Goal: Task Accomplishment & Management: Complete application form

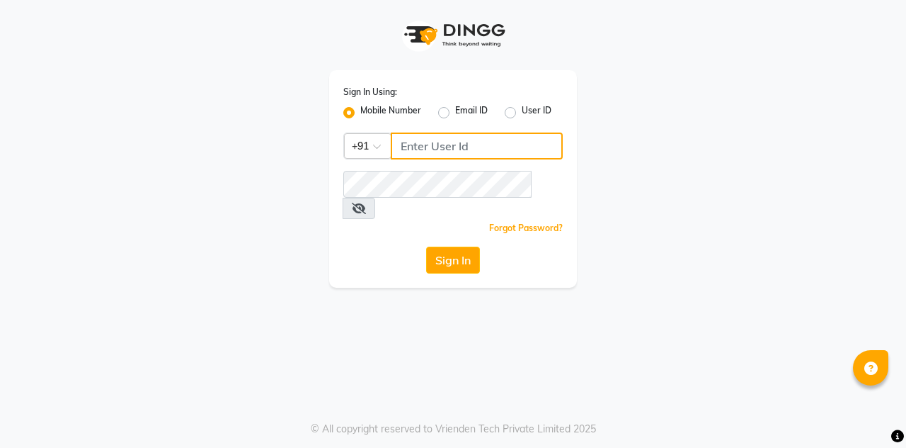
click at [422, 150] on input "Username" at bounding box center [477, 145] width 172 height 27
type input "7400099777"
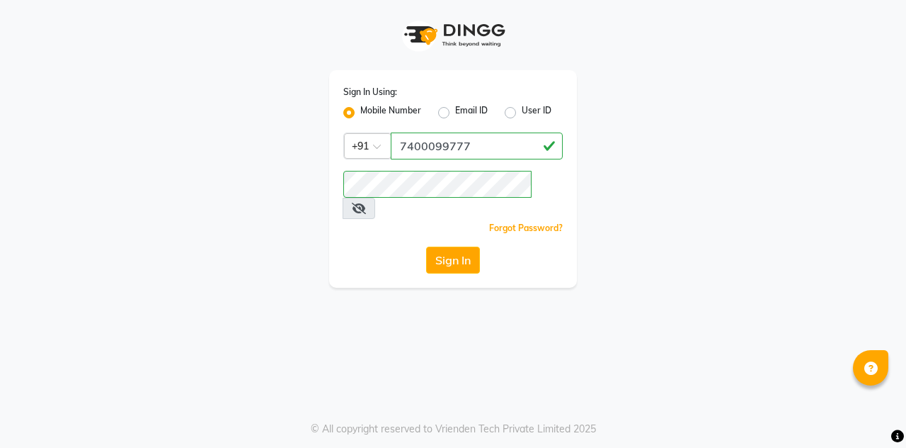
click at [446, 246] on button "Sign In" at bounding box center [453, 259] width 54 height 27
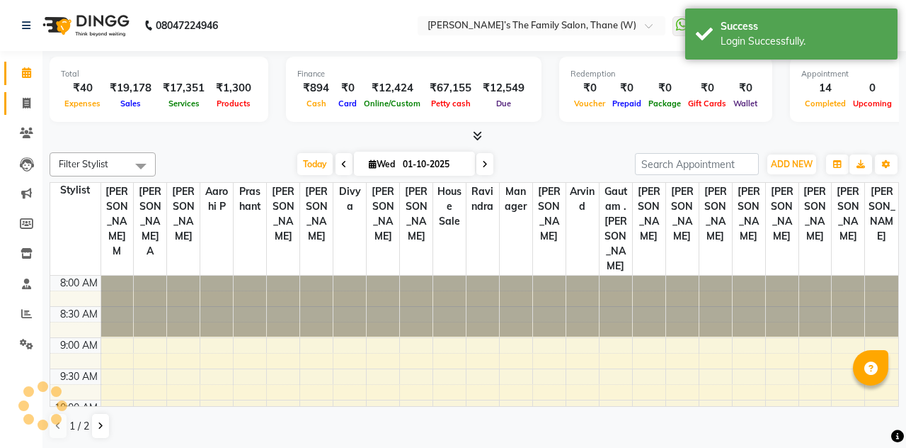
click at [30, 112] on link "Invoice" at bounding box center [21, 103] width 34 height 23
select select "service"
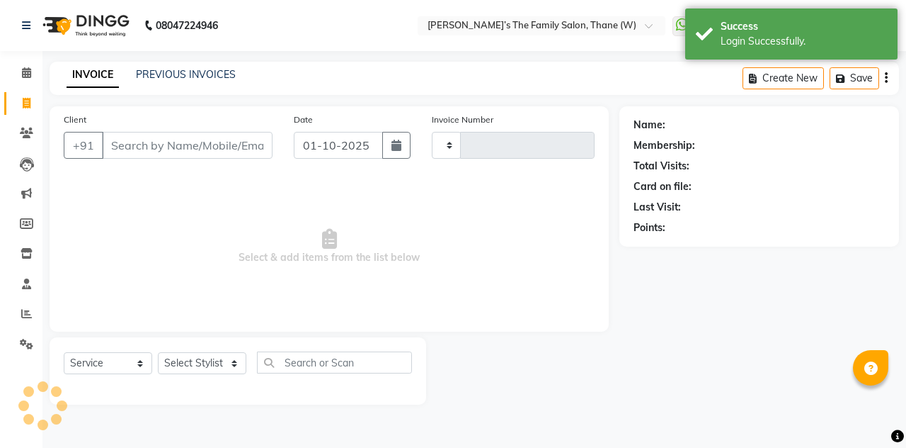
type input "3675"
select select "8004"
click at [147, 147] on input "Client" at bounding box center [187, 145] width 171 height 27
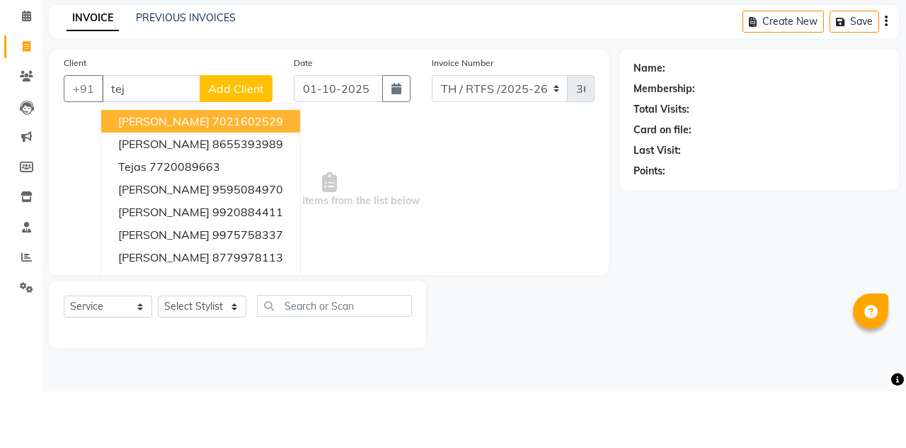
click at [157, 180] on span "Tejal Kadam" at bounding box center [163, 178] width 91 height 14
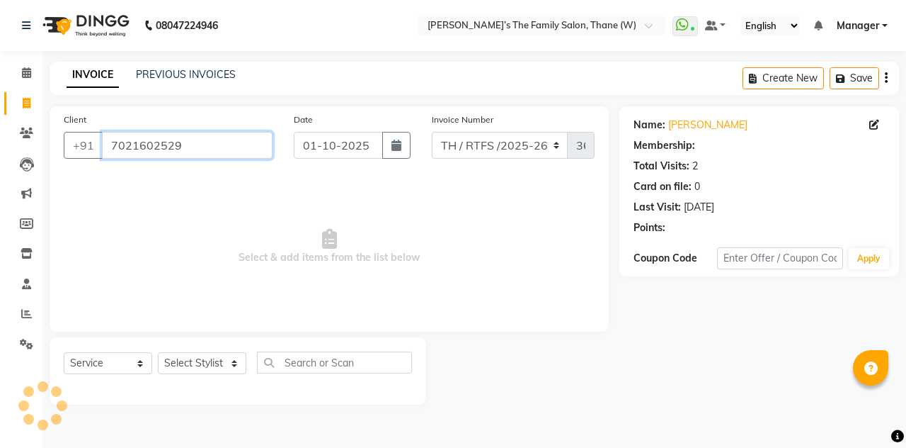
click at [194, 149] on input "7021602529" at bounding box center [187, 145] width 171 height 27
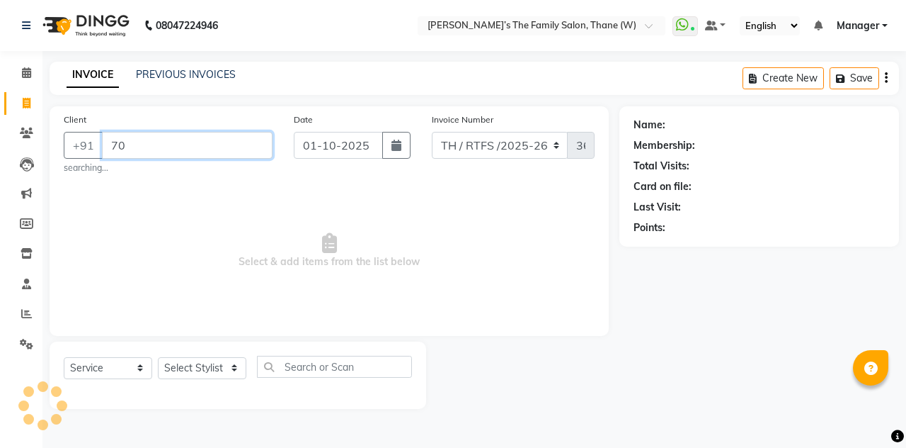
type input "7"
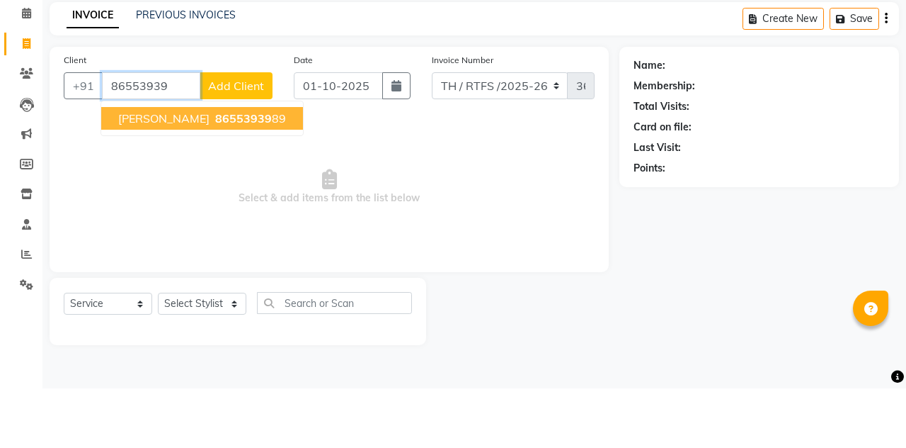
click at [173, 186] on button "Tejas Kadam 86553939 89" at bounding box center [202, 177] width 202 height 23
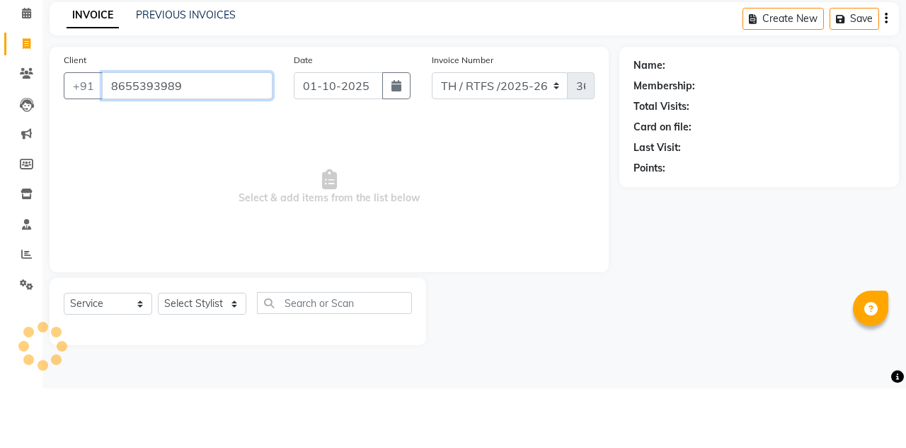
type input "8655393989"
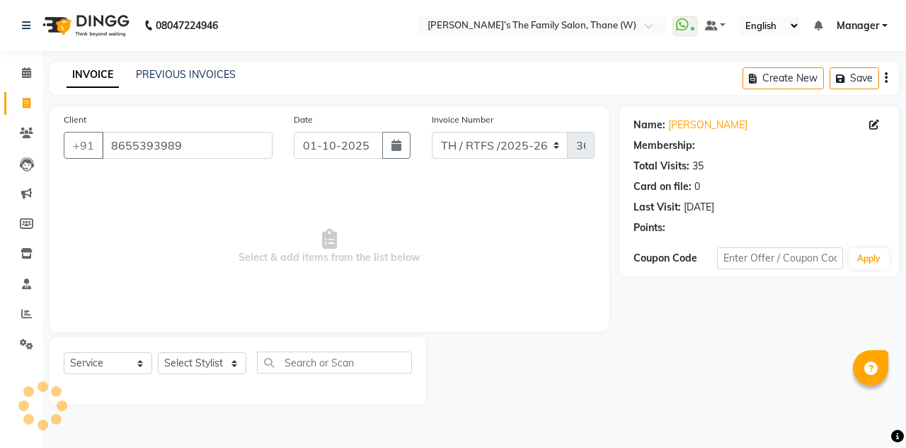
select select "1: Object"
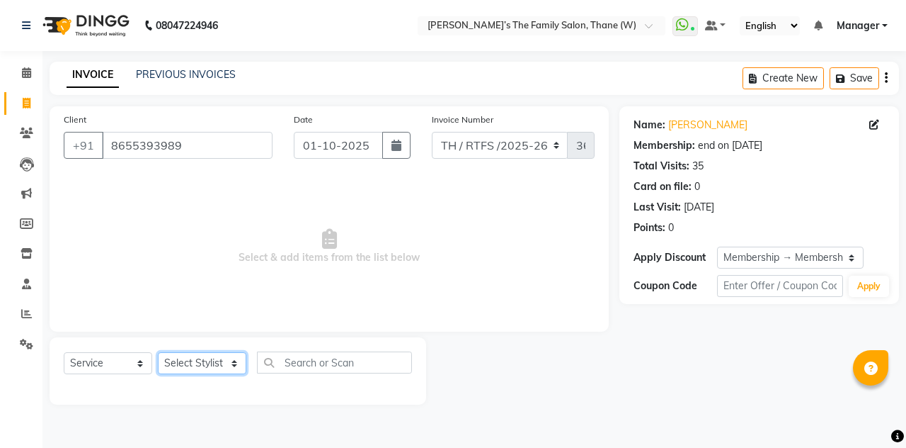
click at [195, 371] on select "Select Stylist Aarohi P [PERSON_NAME] [PERSON_NAME] A [PERSON_NAME] .[PERSON_NA…" at bounding box center [202, 363] width 89 height 22
select select "35580"
click at [158, 352] on select "Select Stylist Aarohi P [PERSON_NAME] [PERSON_NAME] A [PERSON_NAME] .[PERSON_NA…" at bounding box center [202, 363] width 89 height 22
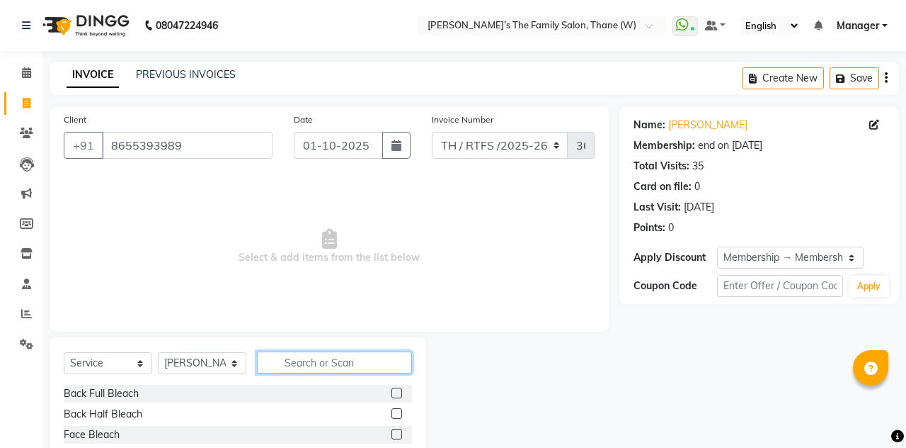
click at [306, 356] on input "text" at bounding box center [334, 362] width 155 height 22
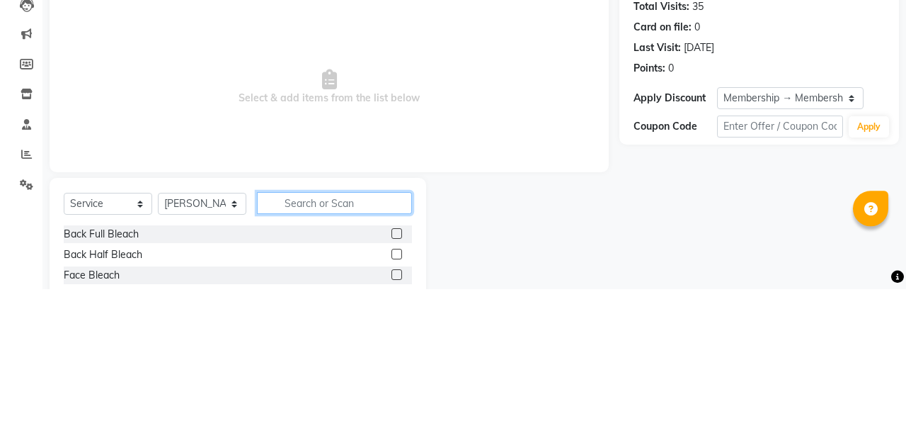
scroll to position [22, 0]
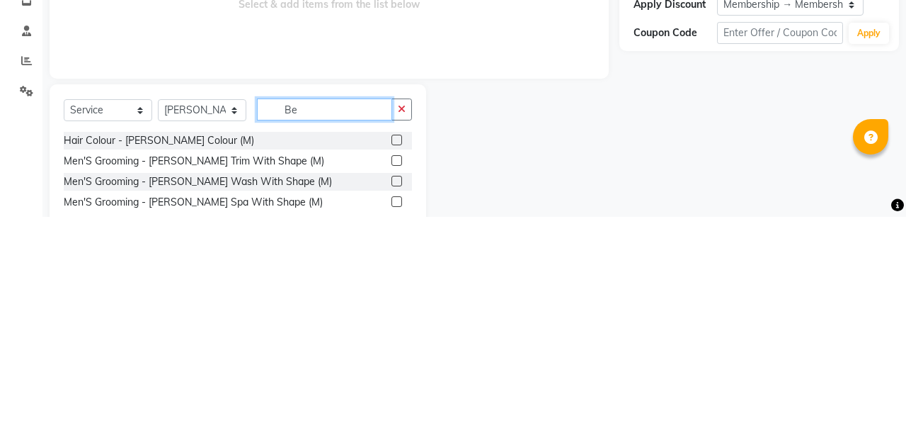
type input "Be"
click at [392, 390] on label at bounding box center [397, 391] width 11 height 11
click at [392, 390] on input "checkbox" at bounding box center [396, 391] width 9 height 9
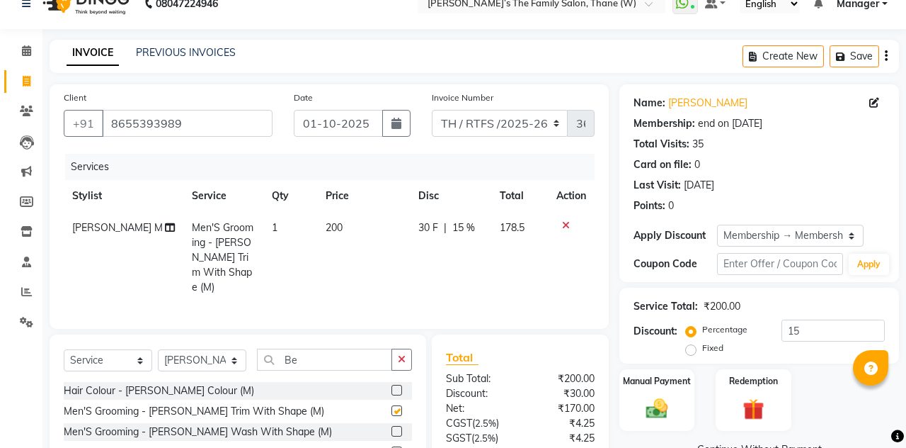
checkbox input "false"
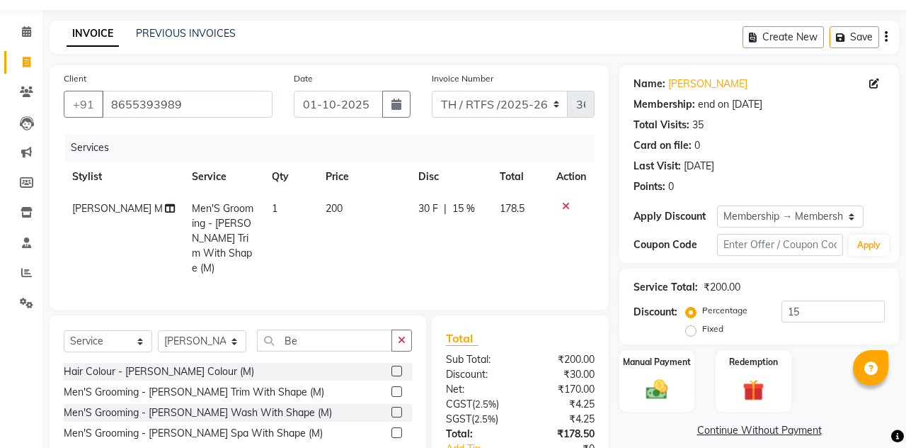
scroll to position [42, 0]
click at [188, 329] on select "Select Stylist Aarohi P [PERSON_NAME] [PERSON_NAME] A [PERSON_NAME] .[PERSON_NA…" at bounding box center [202, 340] width 89 height 22
select select "35589"
click at [158, 329] on select "Select Stylist Aarohi P [PERSON_NAME] [PERSON_NAME] A [PERSON_NAME] .[PERSON_NA…" at bounding box center [202, 340] width 89 height 22
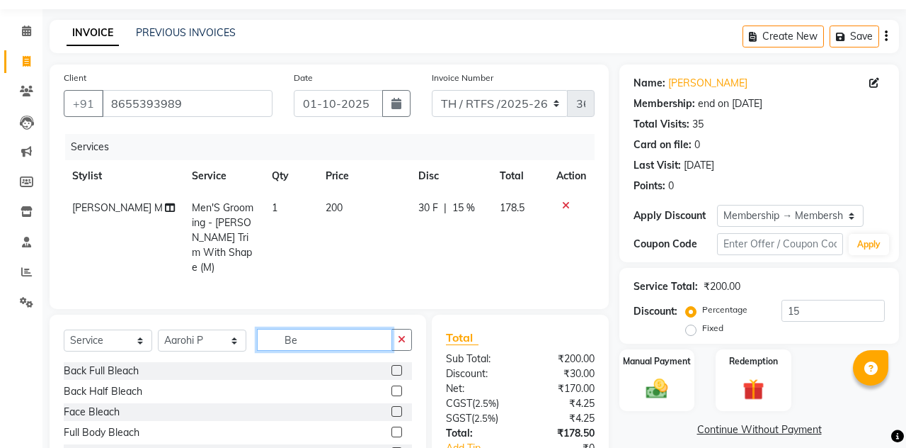
click at [314, 329] on input "Be" at bounding box center [324, 340] width 135 height 22
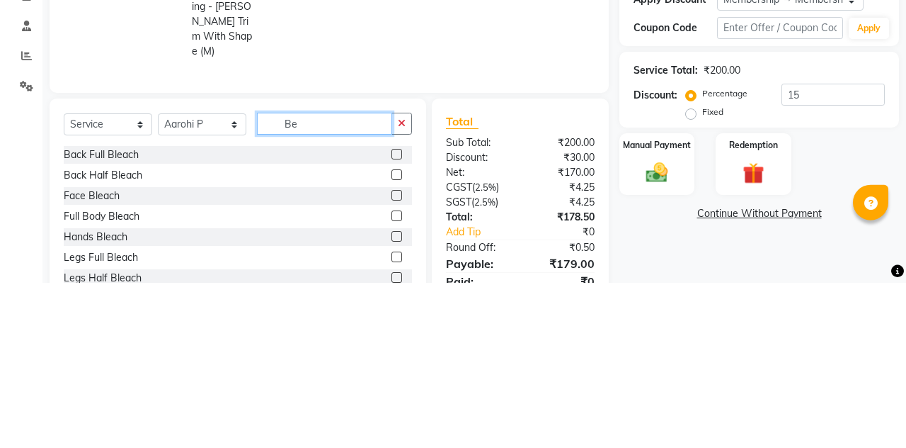
scroll to position [93, 0]
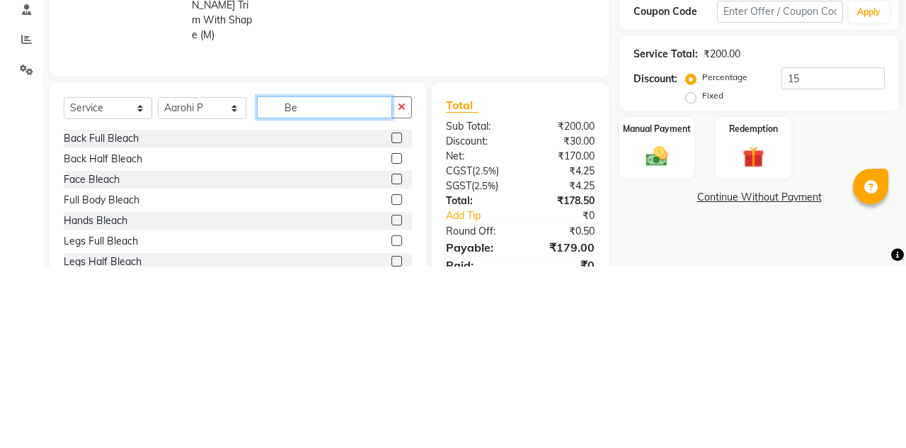
type input "B"
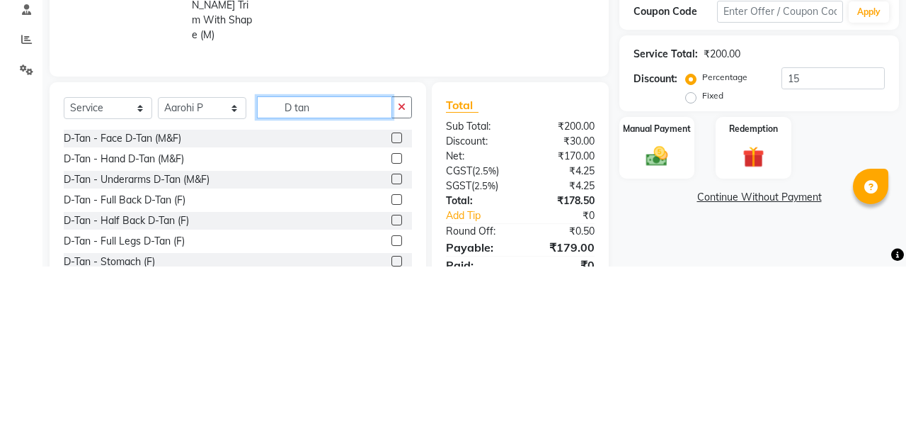
type input "D tan"
click at [394, 314] on label at bounding box center [397, 319] width 11 height 11
click at [394, 315] on input "checkbox" at bounding box center [396, 319] width 9 height 9
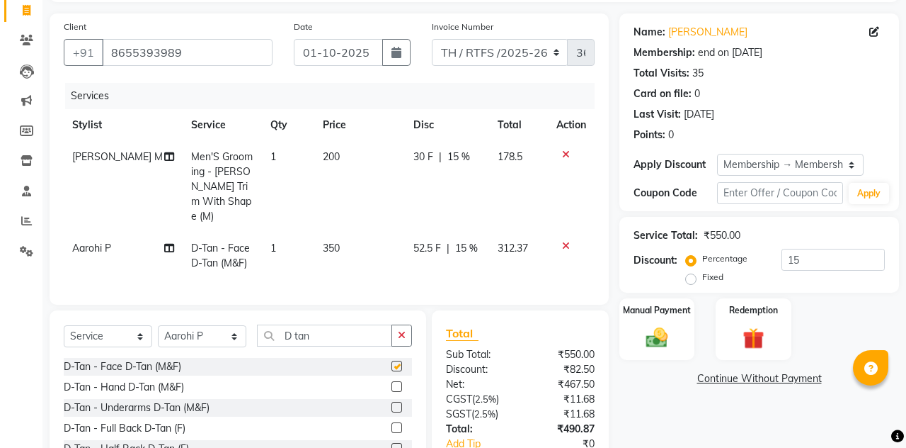
checkbox input "false"
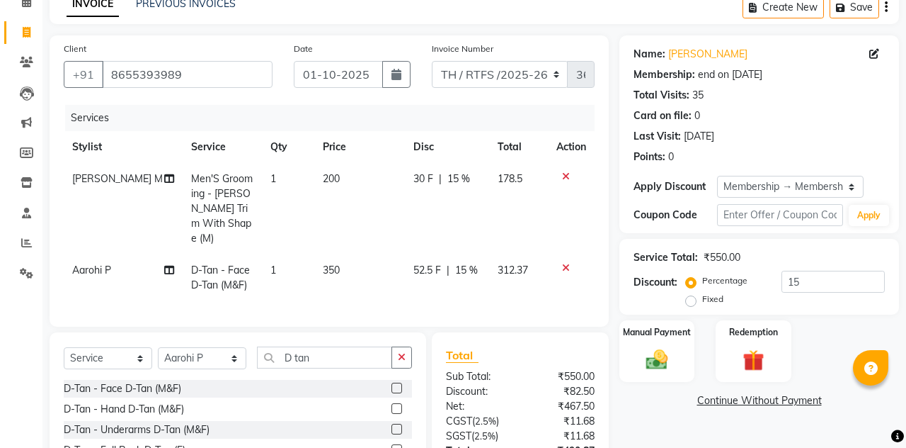
scroll to position [64, 0]
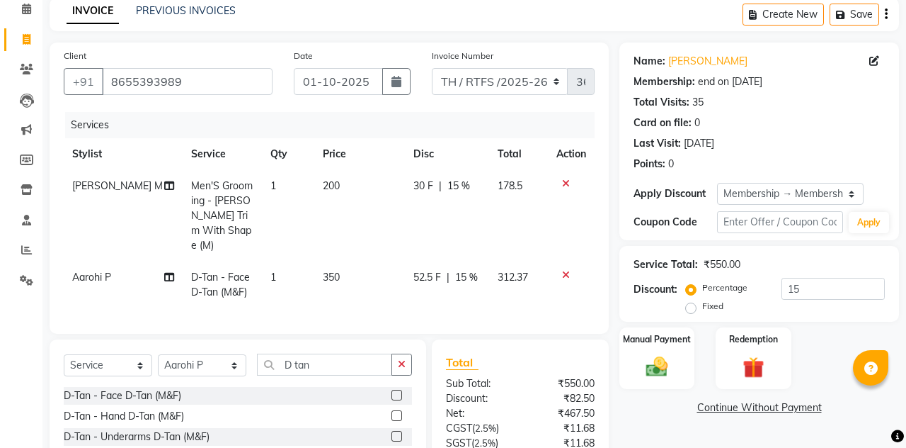
click at [333, 261] on td "350" at bounding box center [359, 284] width 91 height 47
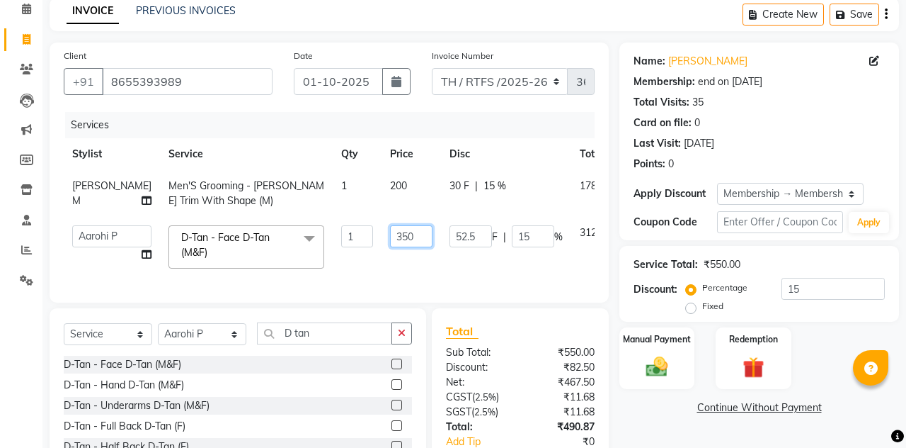
click at [390, 238] on input "350" at bounding box center [411, 236] width 42 height 22
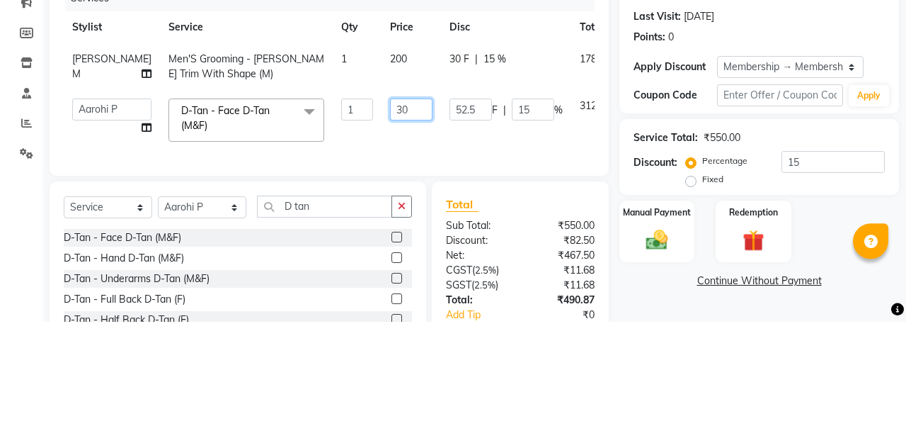
type input "300"
click at [382, 178] on td "200" at bounding box center [411, 193] width 59 height 47
select select "35580"
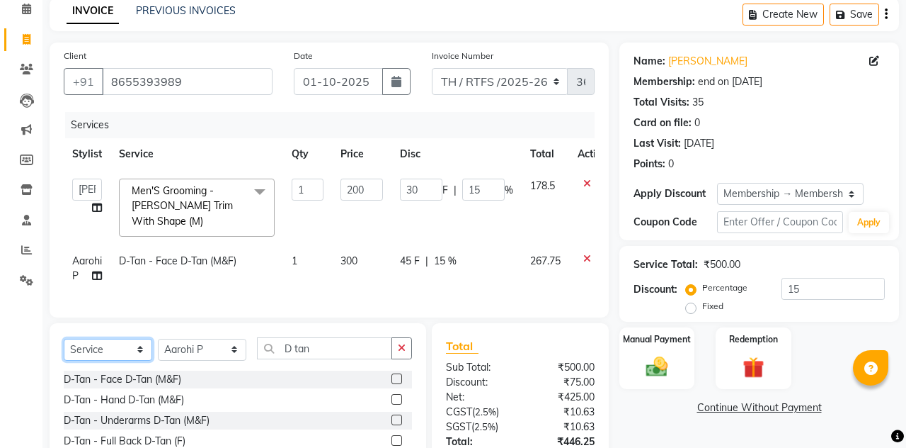
click at [100, 338] on select "Select Service Product Membership Package Voucher Prepaid Gift Card" at bounding box center [108, 349] width 89 height 22
click at [266, 273] on td "D-Tan - Face D-Tan (M&F)" at bounding box center [196, 268] width 173 height 47
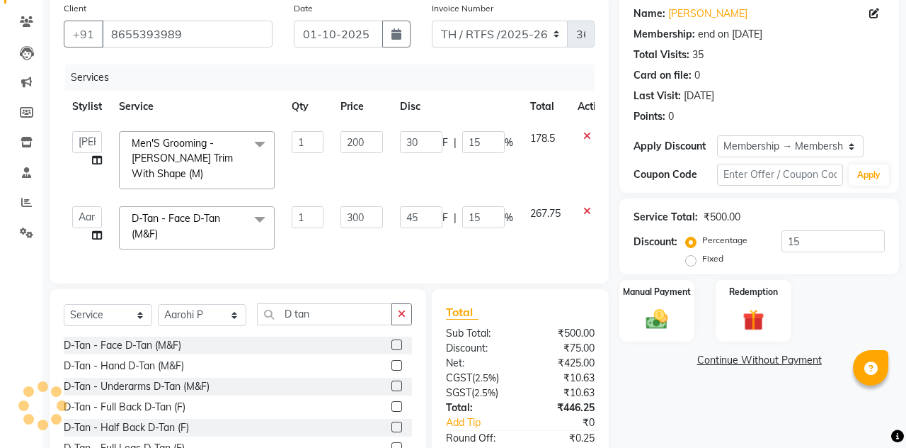
scroll to position [81, 0]
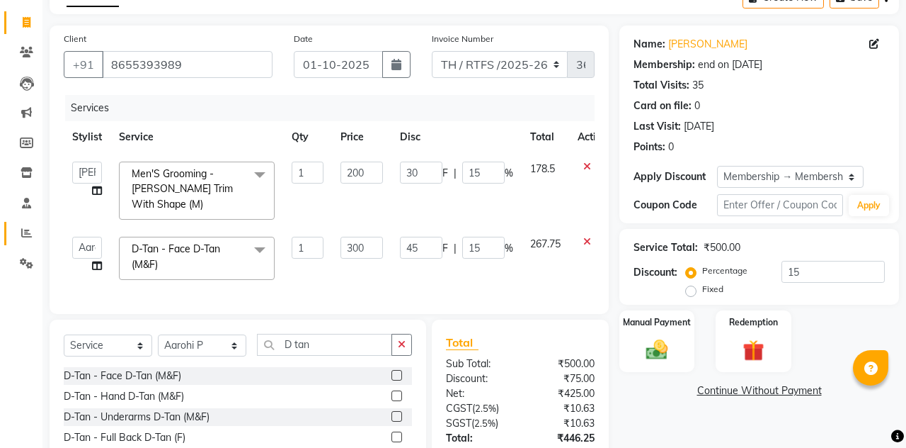
click at [24, 235] on icon at bounding box center [26, 232] width 11 height 11
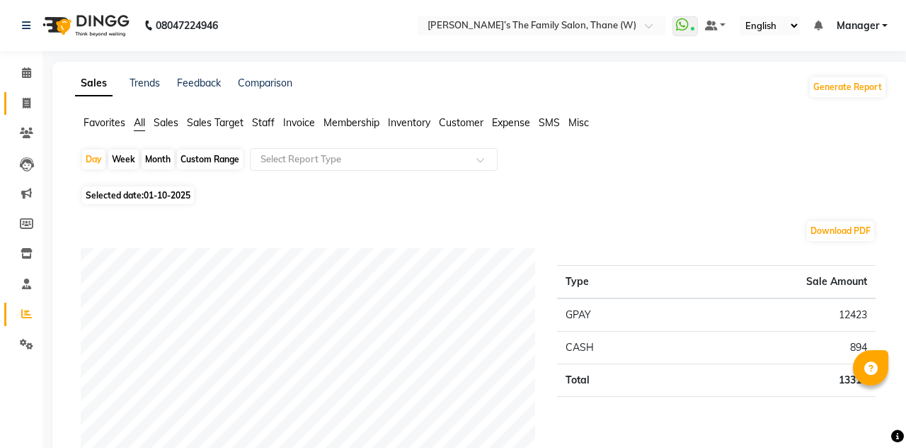
click at [31, 96] on span at bounding box center [26, 104] width 25 height 16
select select "service"
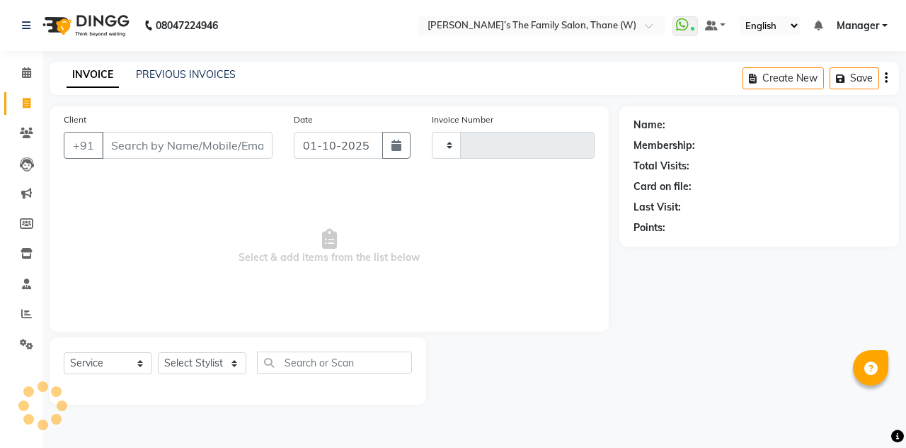
type input "3675"
select select "8004"
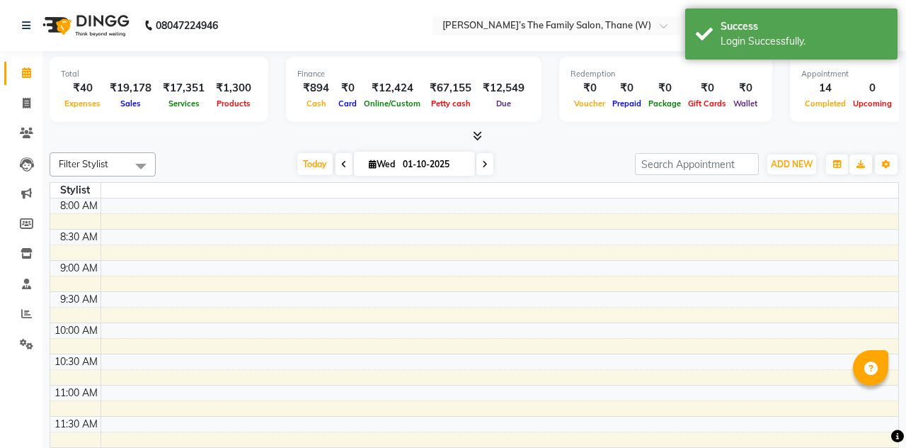
select select "en"
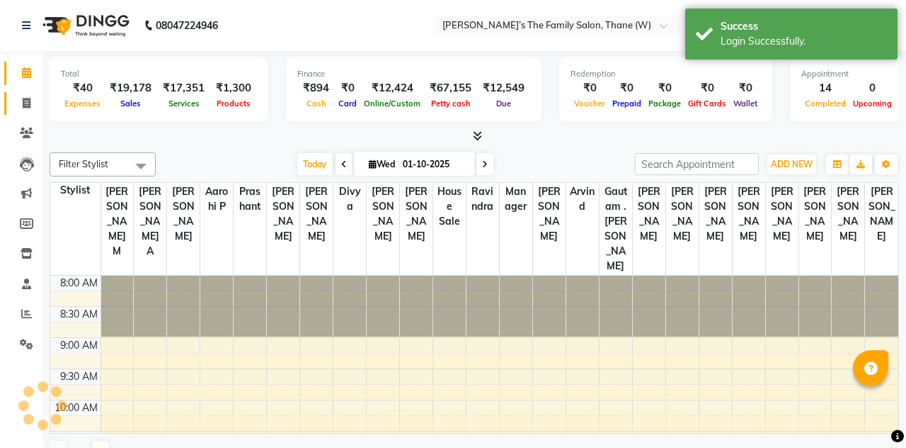
click at [23, 104] on icon at bounding box center [27, 103] width 8 height 11
select select "service"
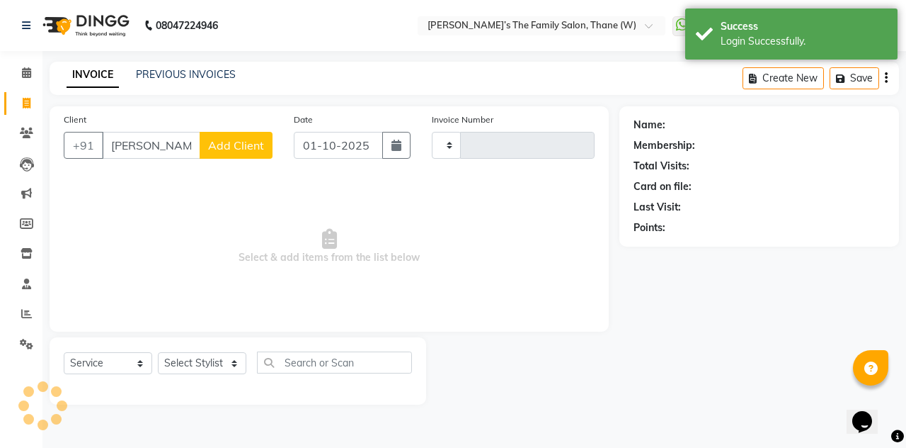
type input "tejas"
type input "3675"
select select "8004"
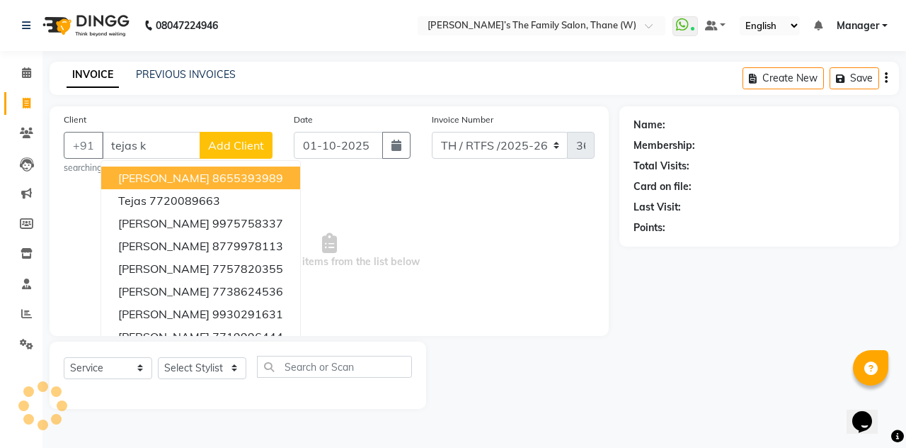
click at [263, 174] on button "[PERSON_NAME] 8655393989" at bounding box center [200, 177] width 199 height 23
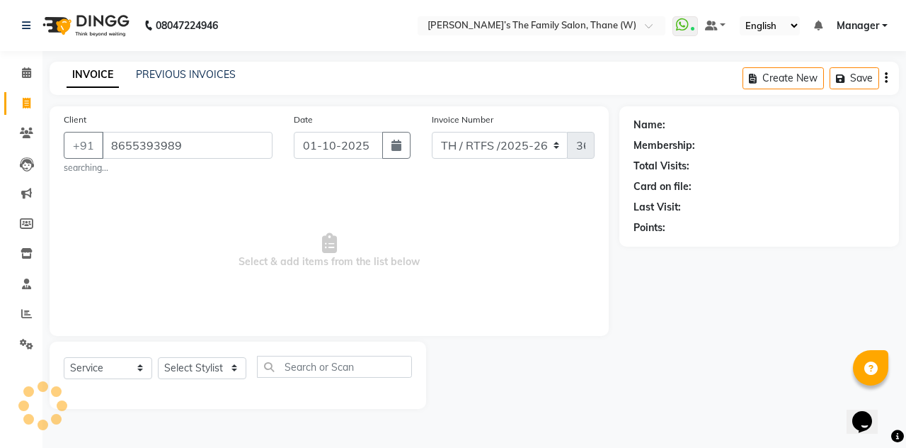
type input "8655393989"
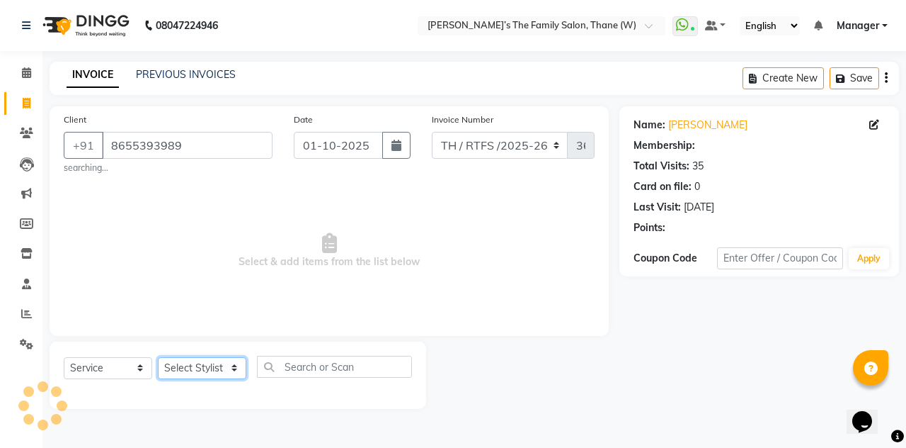
click at [203, 369] on select "Select Stylist" at bounding box center [202, 368] width 89 height 22
select select "1: Object"
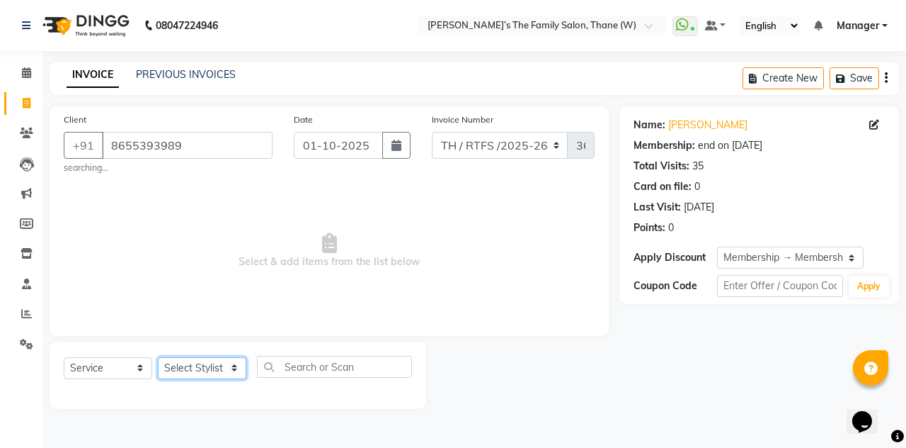
select select "35580"
click at [158, 357] on select "Select Stylist Aarohi P [PERSON_NAME] [PERSON_NAME] A [PERSON_NAME] .[PERSON_NA…" at bounding box center [202, 368] width 89 height 22
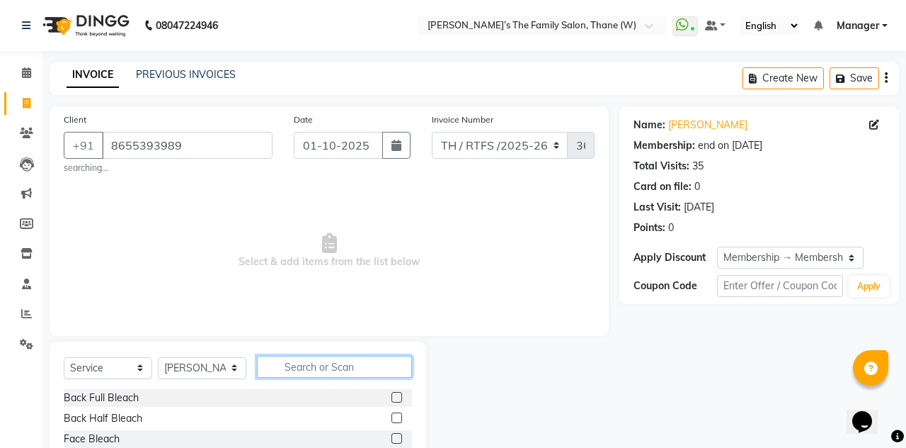
click at [335, 360] on input "text" at bounding box center [334, 366] width 155 height 22
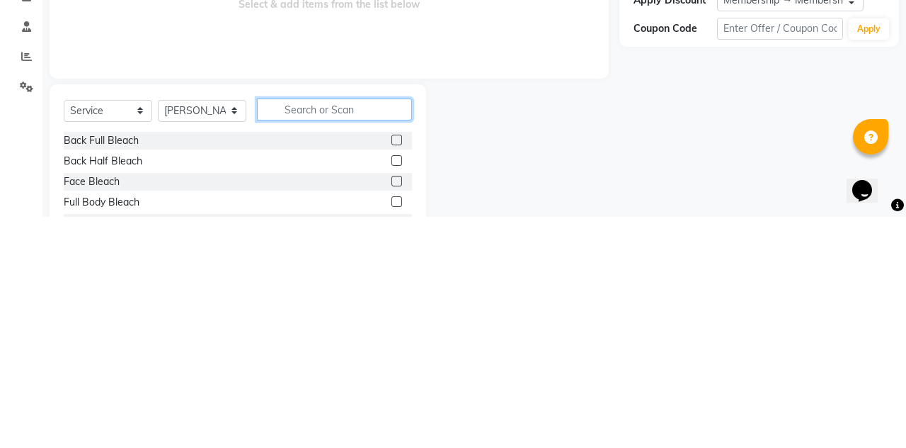
scroll to position [26, 0]
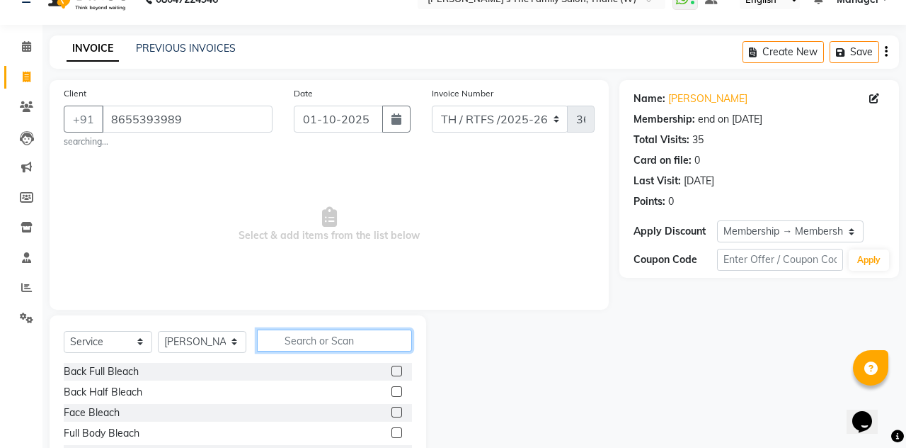
click at [352, 341] on input "text" at bounding box center [334, 340] width 155 height 22
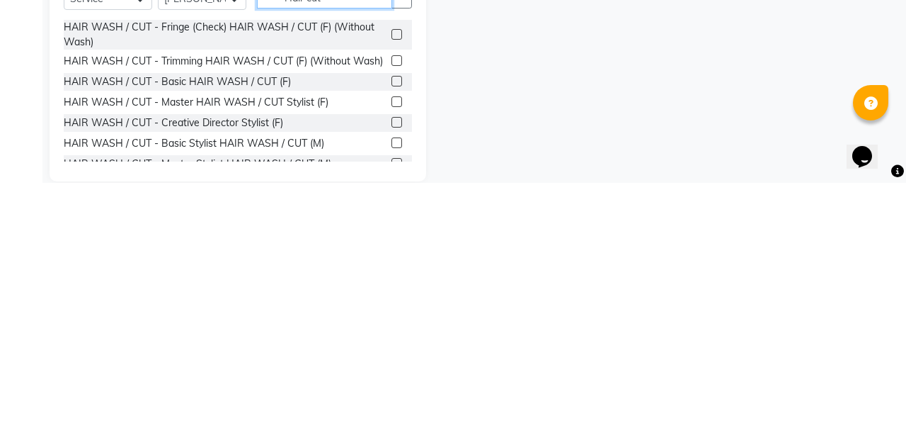
scroll to position [109, 0]
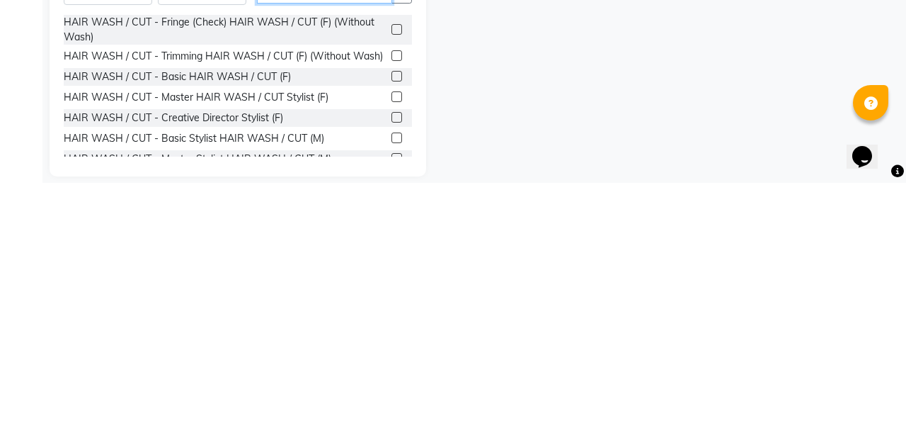
type input "Hair cut"
click at [394, 406] on label at bounding box center [397, 402] width 11 height 11
click at [394, 406] on input "checkbox" at bounding box center [396, 403] width 9 height 9
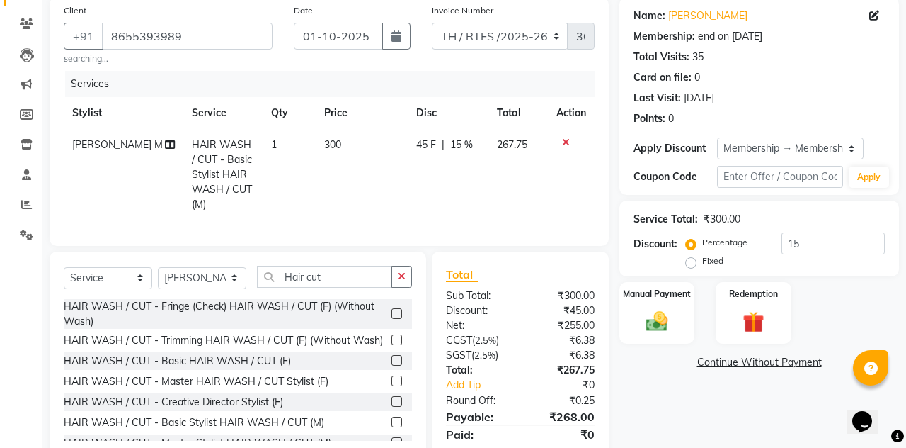
checkbox input "false"
click at [318, 276] on input "Hair cut" at bounding box center [324, 277] width 135 height 22
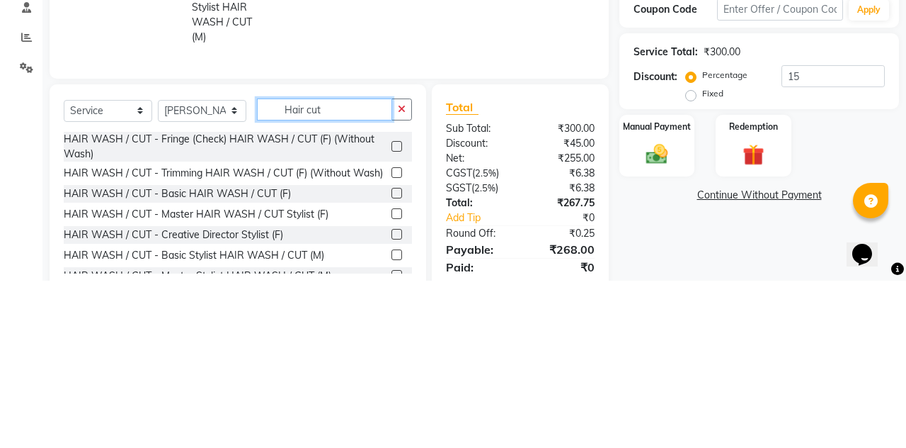
click at [343, 276] on input "Hair cut" at bounding box center [324, 277] width 135 height 22
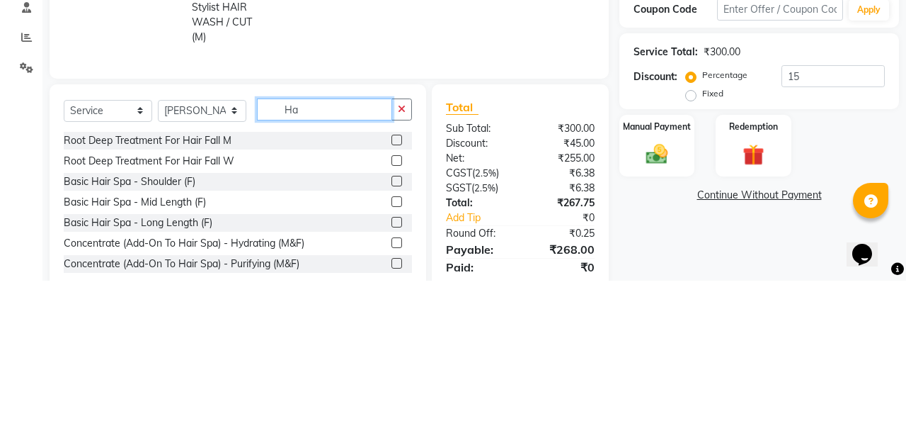
type input "H"
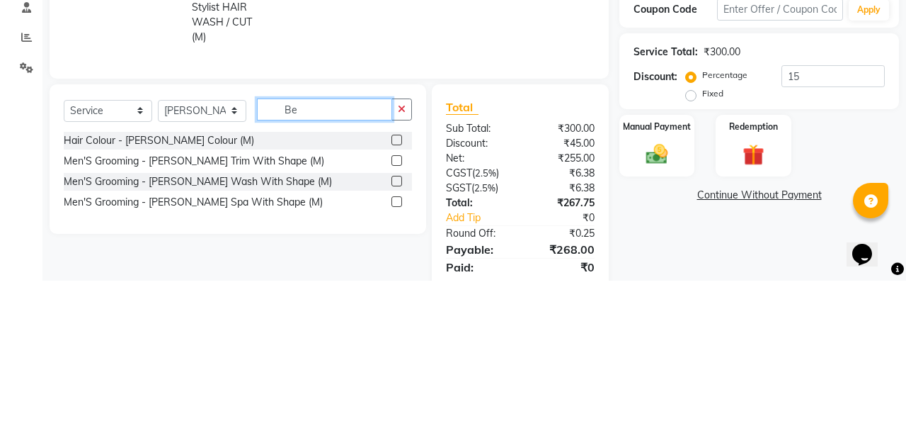
type input "Be"
click at [395, 330] on label at bounding box center [397, 327] width 11 height 11
click at [395, 330] on input "checkbox" at bounding box center [396, 328] width 9 height 9
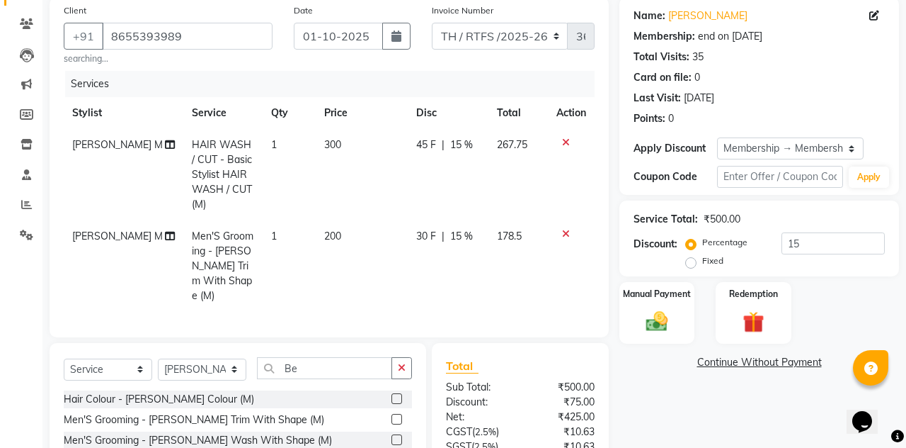
checkbox input "false"
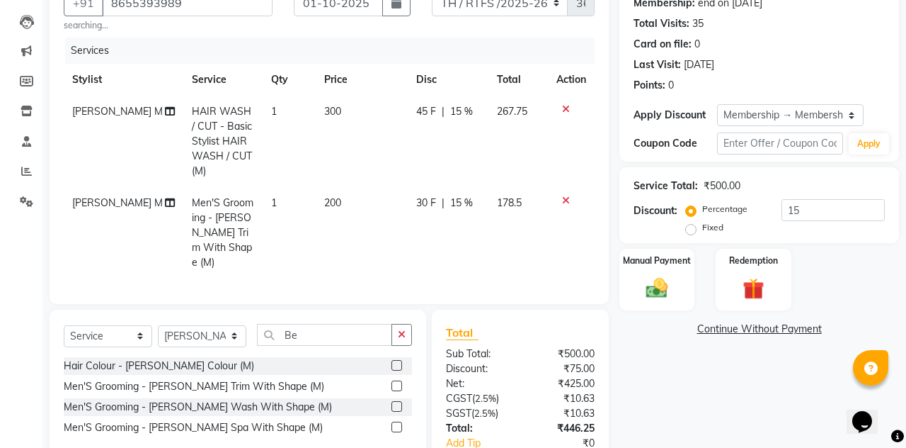
scroll to position [164, 0]
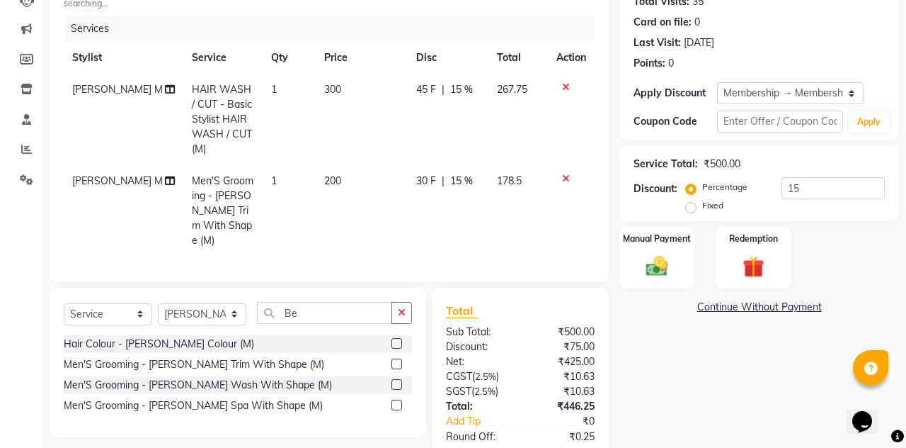
click at [639, 270] on img at bounding box center [656, 266] width 35 height 25
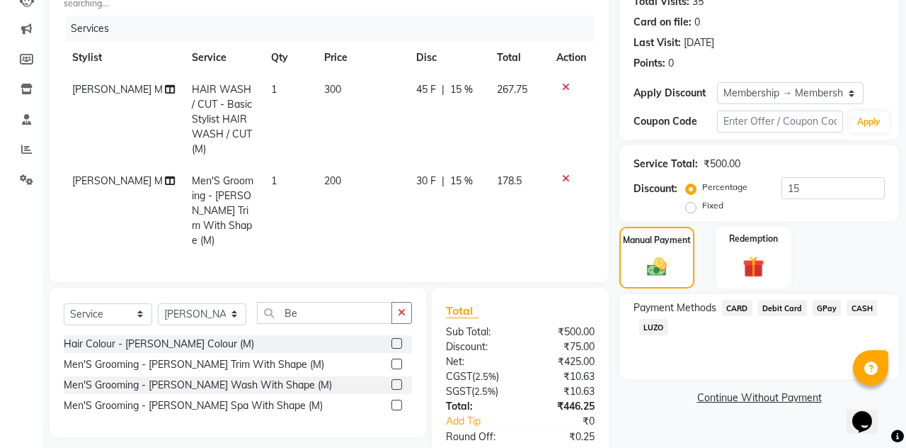
click at [450, 414] on link "Add Tip" at bounding box center [485, 421] width 99 height 15
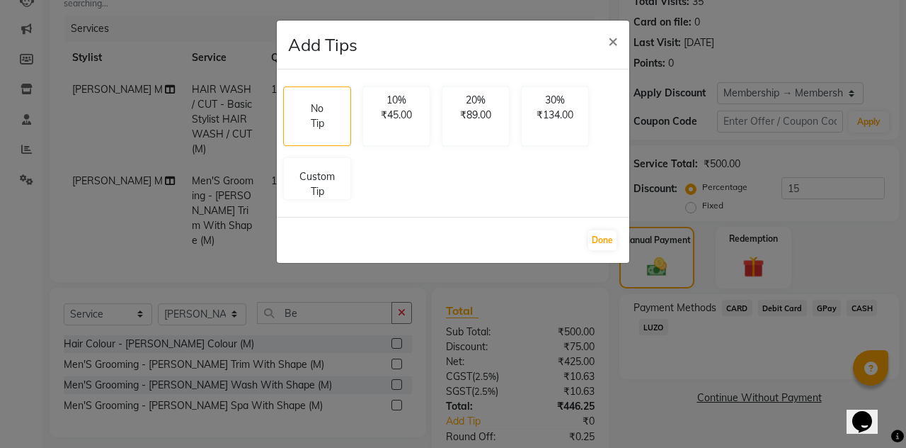
click at [395, 101] on p "10%" at bounding box center [397, 100] width 50 height 15
select select "35580"
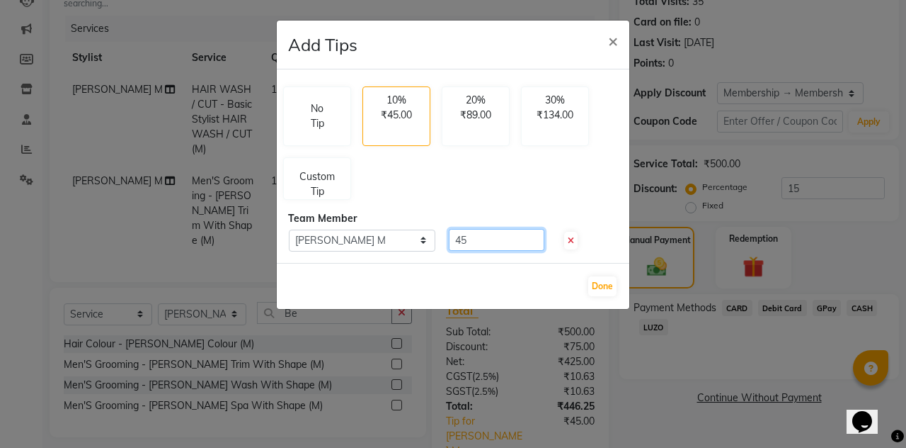
click at [491, 241] on input "45" at bounding box center [497, 240] width 96 height 22
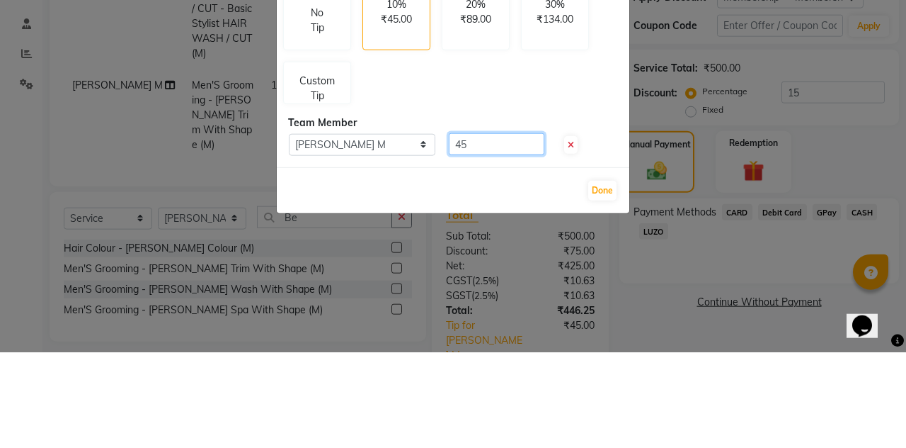
type input "4"
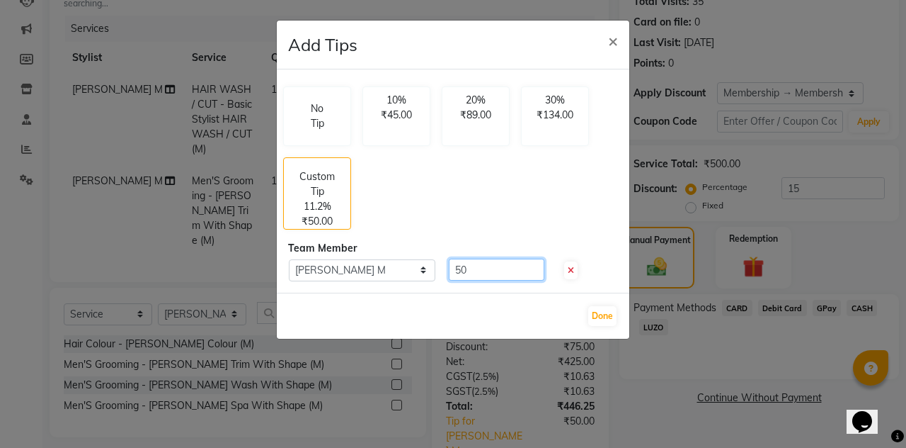
type input "50"
click at [615, 320] on button "Done" at bounding box center [602, 316] width 28 height 20
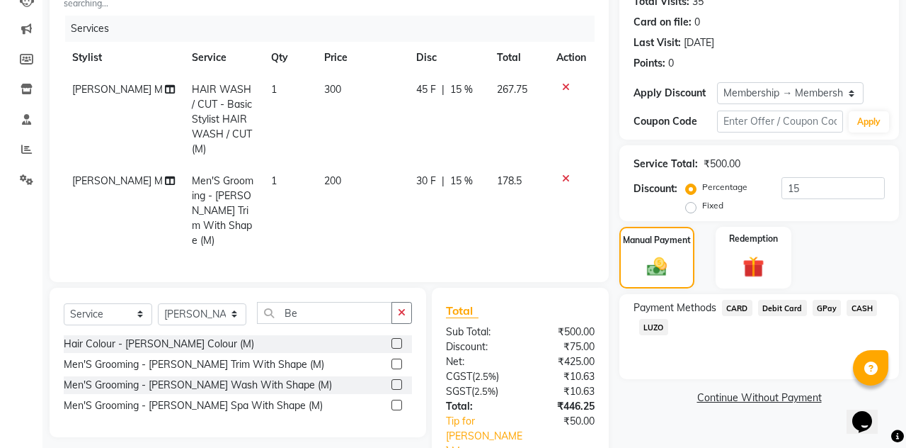
scroll to position [180, 0]
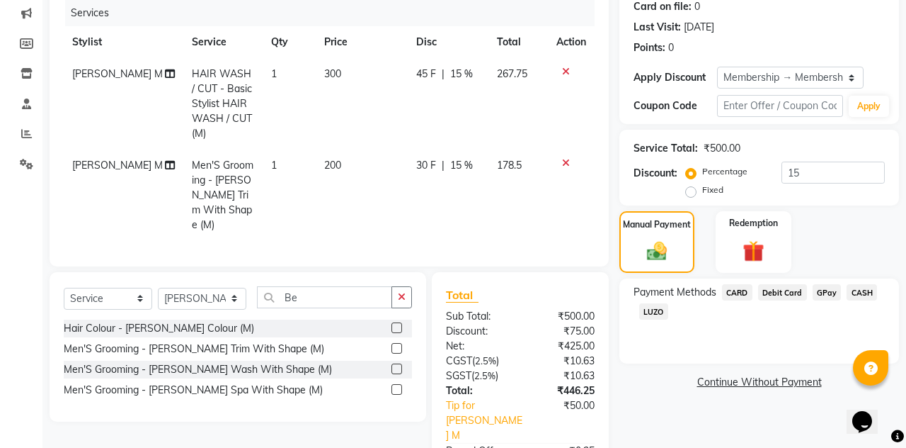
click at [829, 295] on span "GPay" at bounding box center [827, 292] width 29 height 16
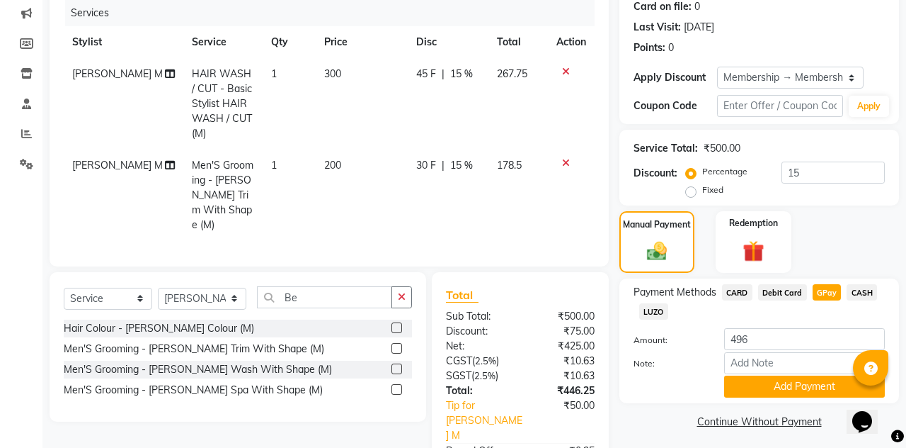
click at [786, 387] on button "Add Payment" at bounding box center [804, 386] width 161 height 22
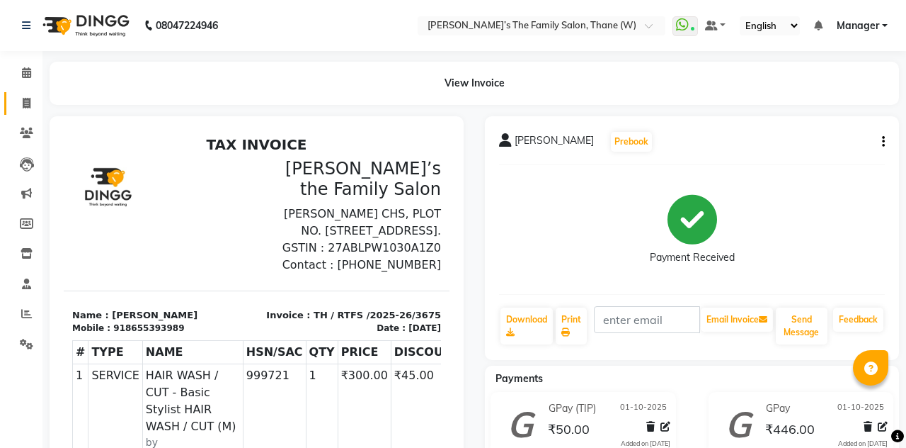
click at [22, 113] on link "Invoice" at bounding box center [21, 103] width 34 height 23
select select "service"
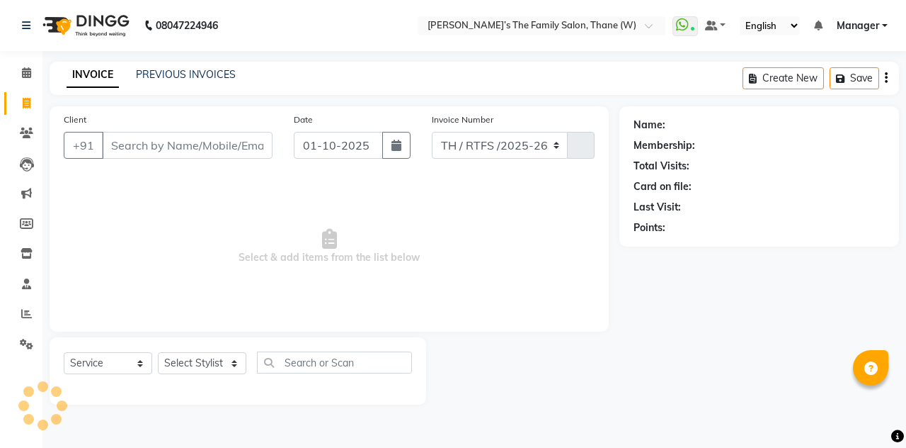
select select "8004"
type input "3676"
click at [170, 144] on input "Client" at bounding box center [187, 145] width 171 height 27
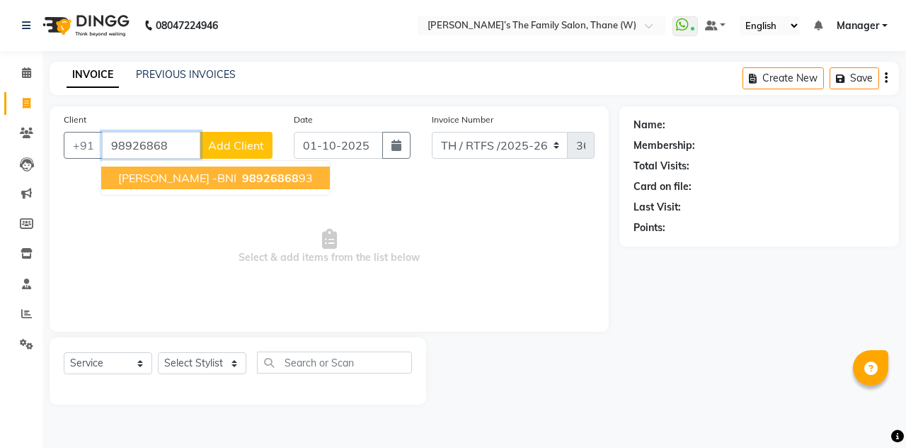
click at [176, 169] on button "[PERSON_NAME] -BNI 98926868 93" at bounding box center [215, 177] width 229 height 23
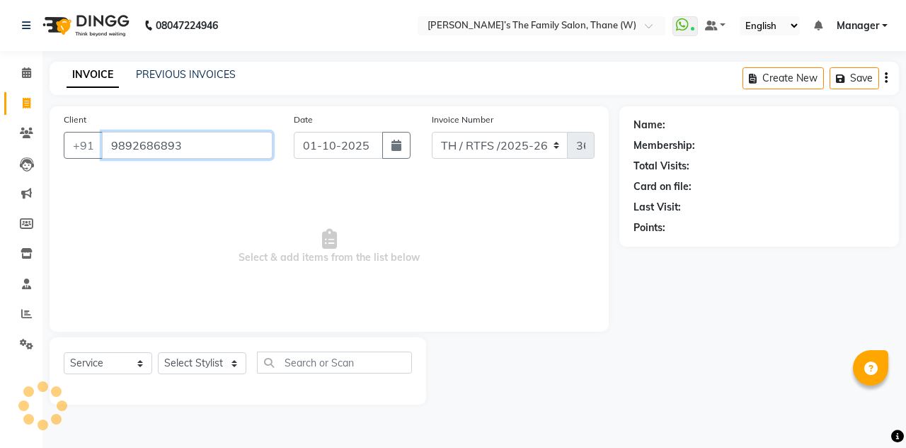
type input "9892686893"
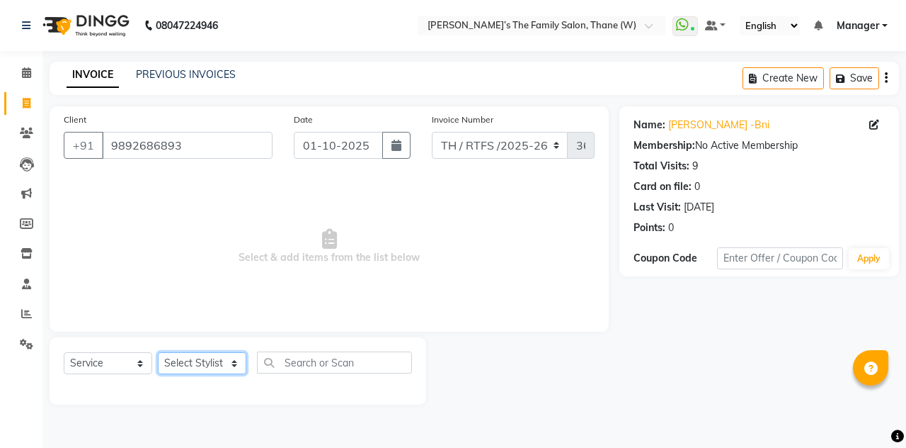
click at [207, 356] on select "Select Stylist Aarohi P [PERSON_NAME] [PERSON_NAME] A [PERSON_NAME] .[PERSON_NA…" at bounding box center [202, 363] width 89 height 22
select select "84594"
click at [158, 352] on select "Select Stylist Aarohi P [PERSON_NAME] [PERSON_NAME] A [PERSON_NAME] .[PERSON_NA…" at bounding box center [202, 363] width 89 height 22
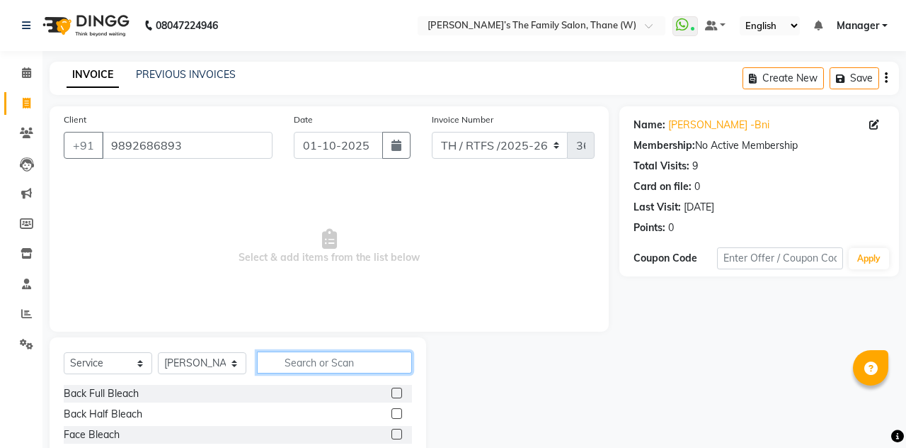
click at [321, 359] on input "text" at bounding box center [334, 362] width 155 height 22
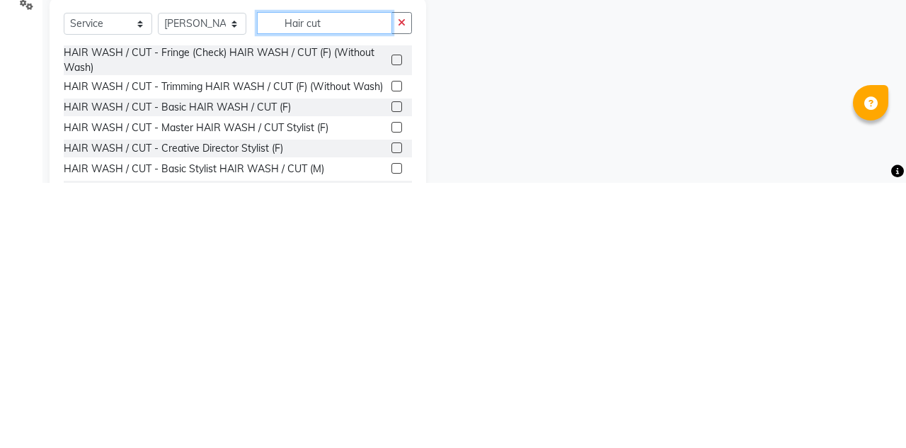
scroll to position [93, 0]
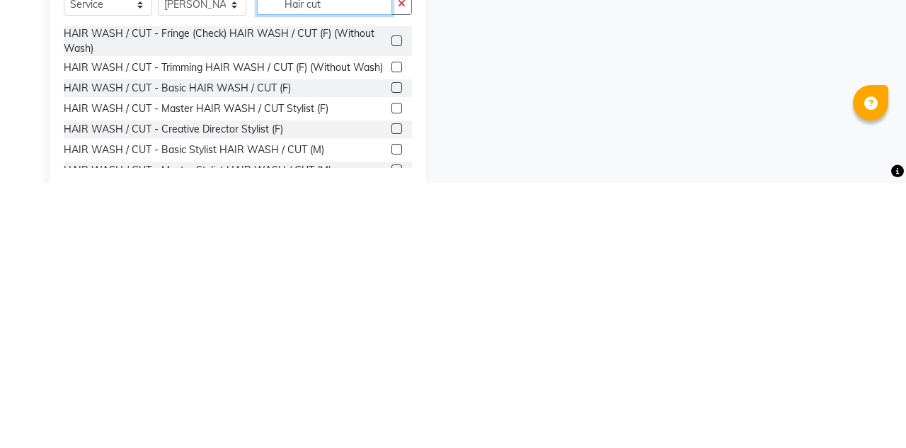
type input "Hair cut"
click at [395, 416] on label at bounding box center [397, 414] width 11 height 11
click at [395, 416] on input "checkbox" at bounding box center [396, 414] width 9 height 9
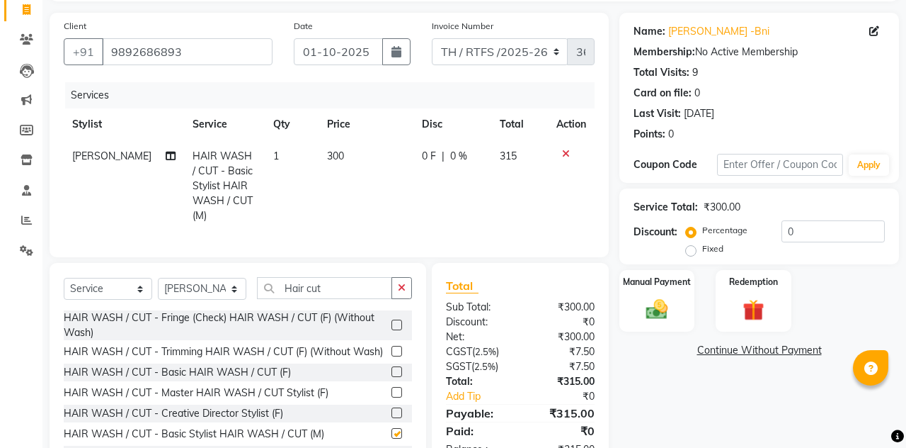
checkbox input "false"
click at [338, 149] on td "300" at bounding box center [366, 185] width 94 height 91
select select "84594"
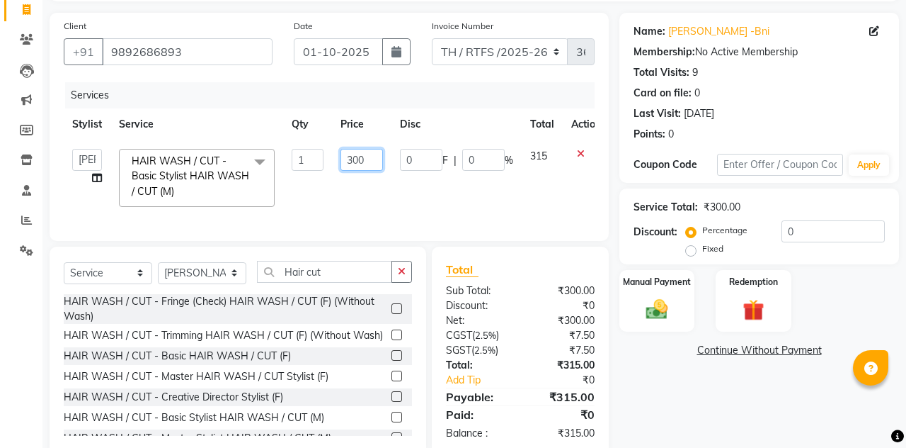
click at [368, 154] on input "300" at bounding box center [362, 160] width 42 height 22
type input "3"
type input "400"
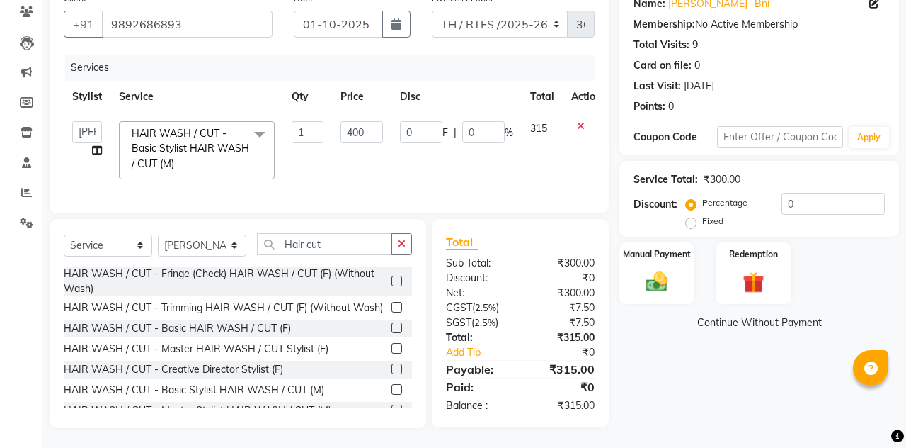
click at [660, 272] on img at bounding box center [656, 281] width 35 height 25
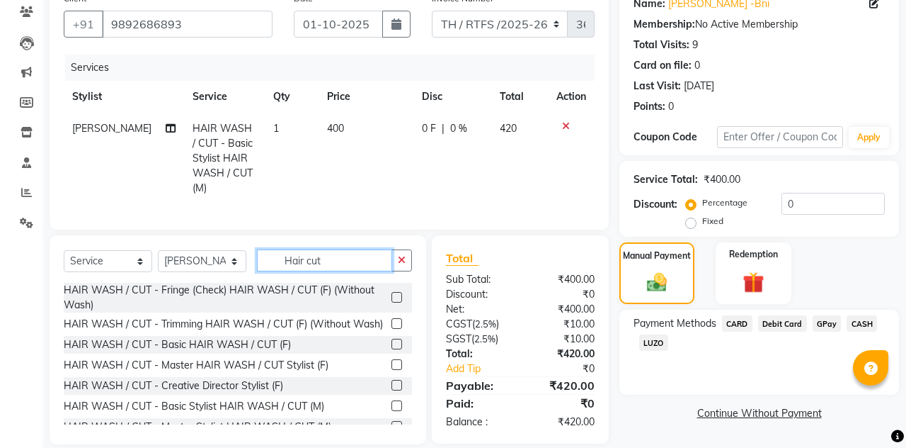
click at [327, 249] on input "Hair cut" at bounding box center [324, 260] width 135 height 22
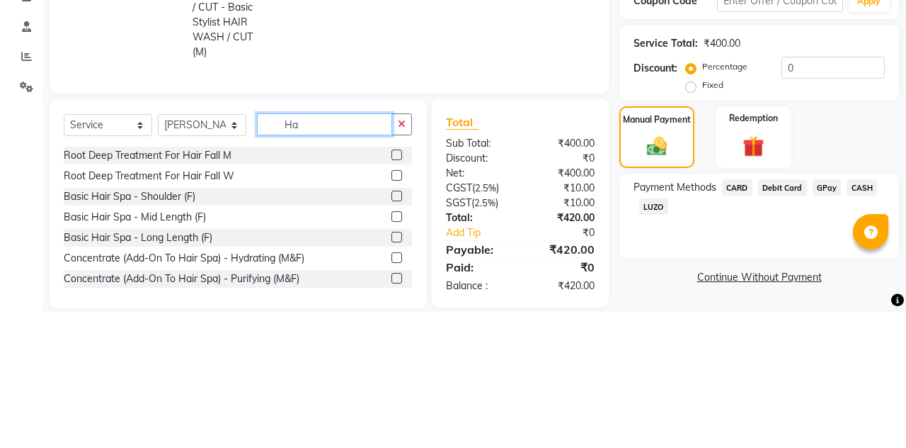
type input "H"
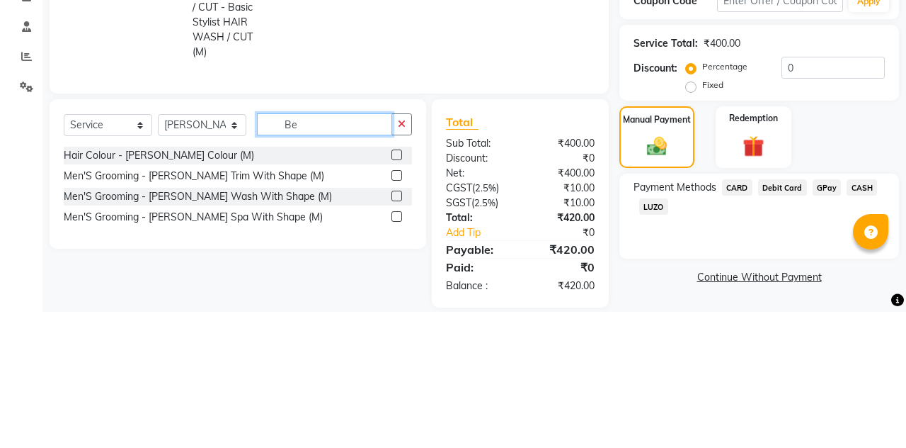
type input "Be"
click at [394, 306] on label at bounding box center [397, 311] width 11 height 11
click at [394, 307] on input "checkbox" at bounding box center [396, 311] width 9 height 9
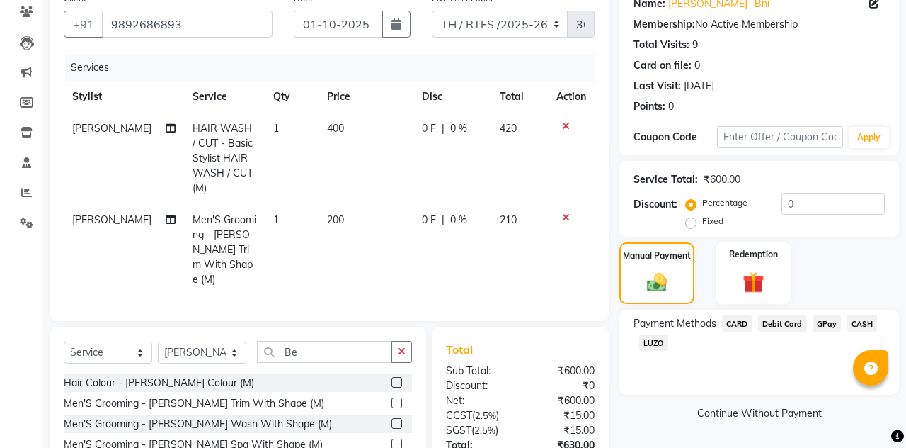
checkbox input "false"
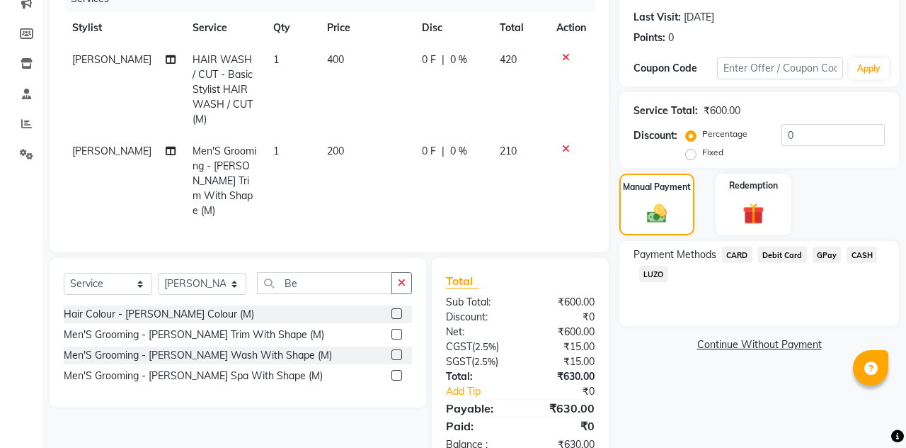
scroll to position [198, 0]
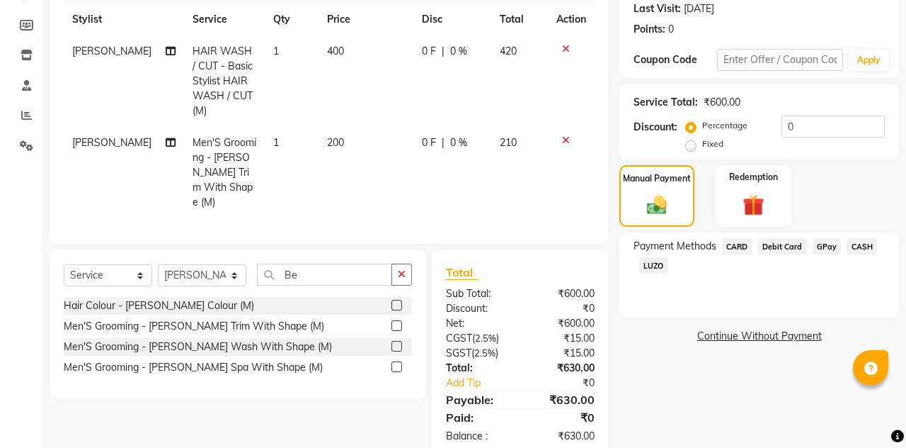
click at [822, 246] on span "GPay" at bounding box center [827, 246] width 29 height 16
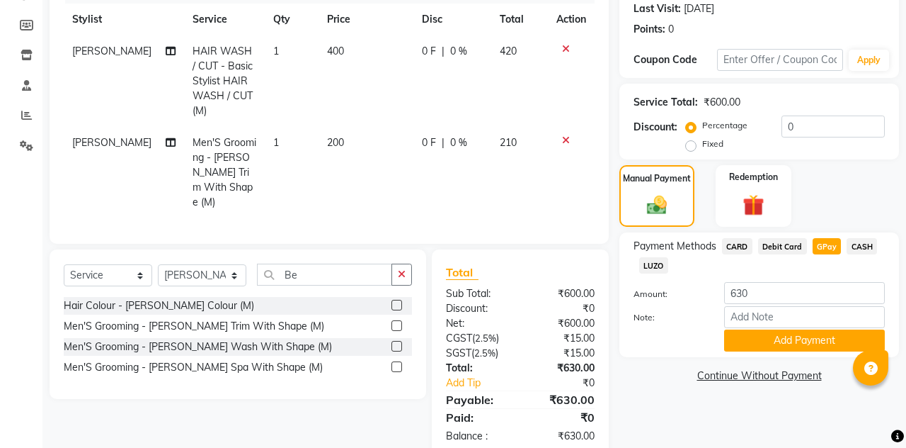
click at [773, 338] on button "Add Payment" at bounding box center [804, 340] width 161 height 22
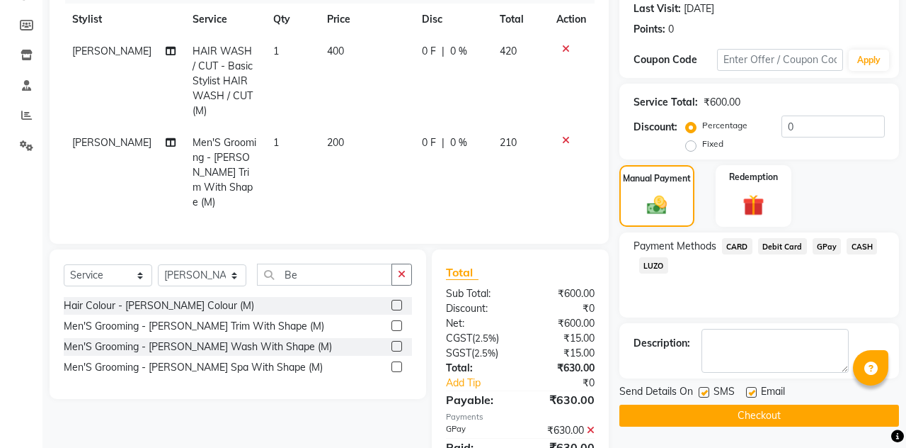
click at [786, 416] on button "Checkout" at bounding box center [760, 415] width 280 height 22
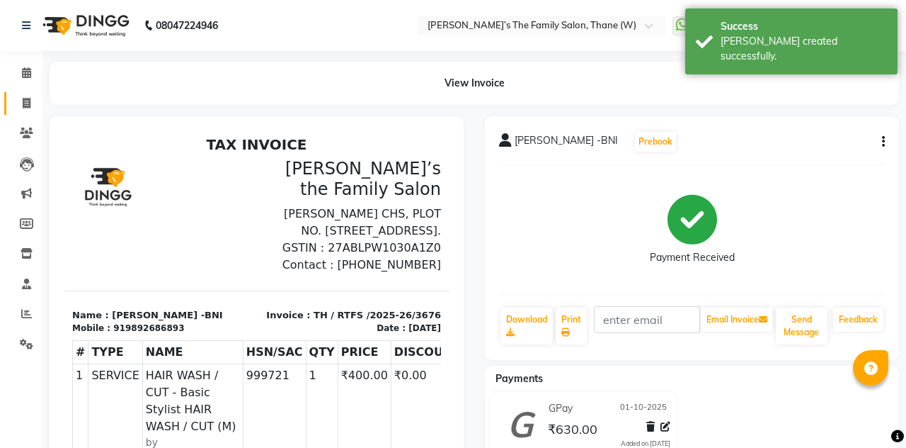
click at [23, 114] on link "Invoice" at bounding box center [21, 103] width 34 height 23
select select "service"
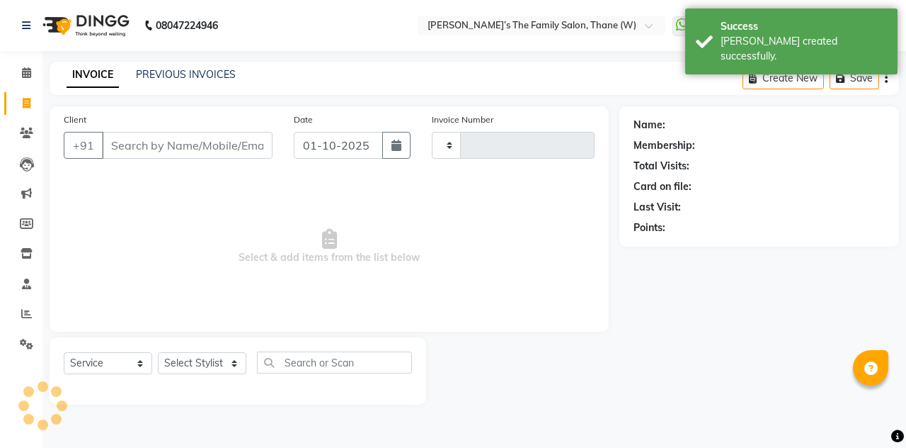
type input "3677"
select select "8004"
click at [211, 156] on input "Client" at bounding box center [187, 145] width 171 height 27
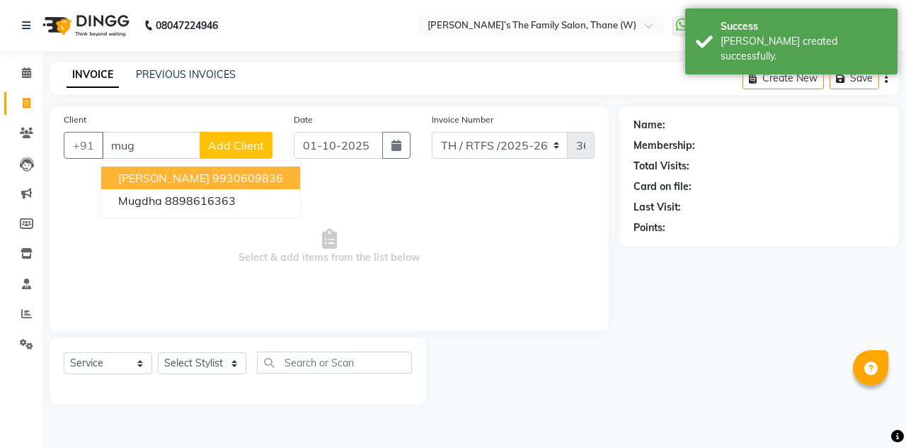
click at [252, 169] on button "[PERSON_NAME] 9930609836" at bounding box center [200, 177] width 199 height 23
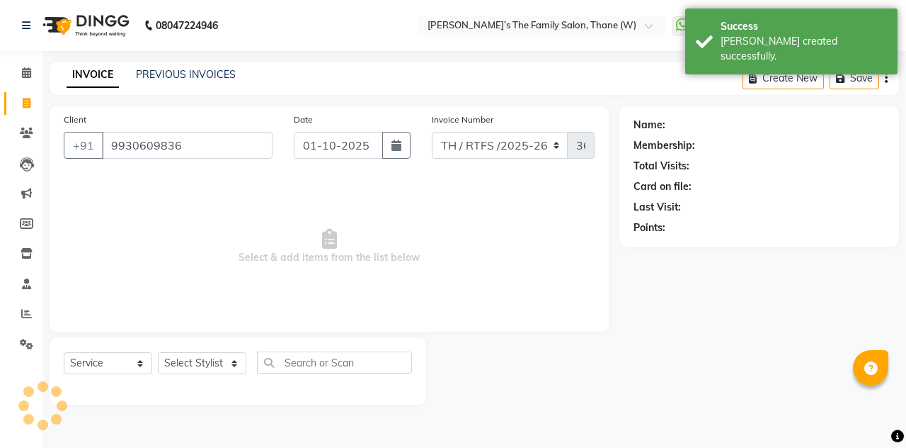
type input "9930609836"
select select "1: Object"
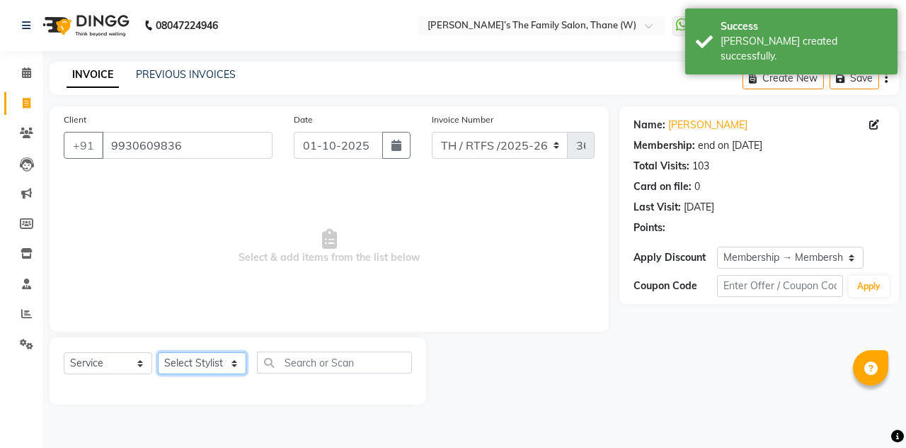
click at [204, 364] on select "Select Stylist Aarohi P [PERSON_NAME] [PERSON_NAME] A [PERSON_NAME] .[PERSON_NA…" at bounding box center [202, 363] width 89 height 22
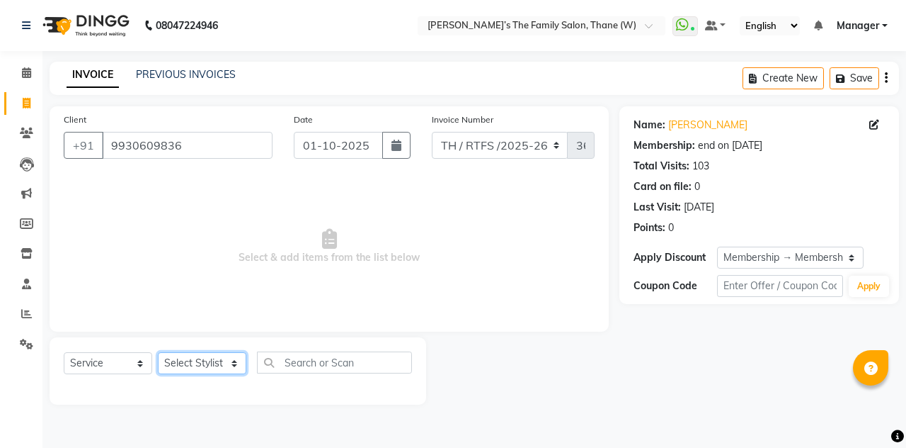
select select "35589"
click at [158, 352] on select "Select Stylist Aarohi P [PERSON_NAME] [PERSON_NAME] A [PERSON_NAME] .[PERSON_NA…" at bounding box center [202, 363] width 89 height 22
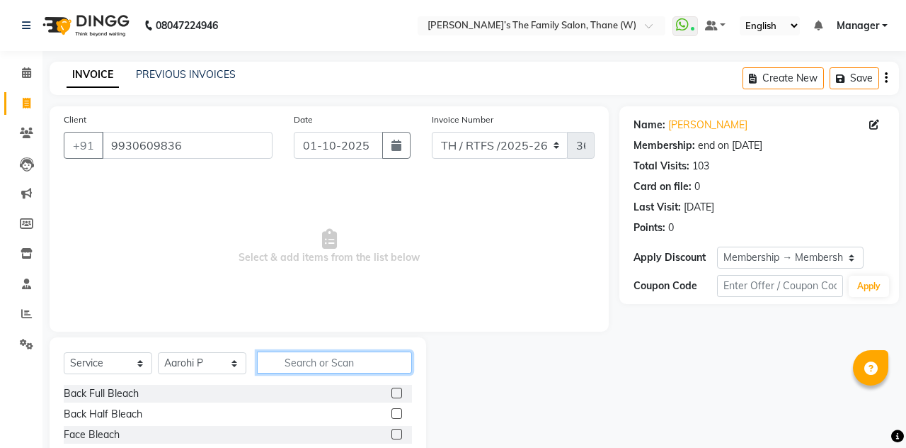
click at [330, 362] on input "text" at bounding box center [334, 362] width 155 height 22
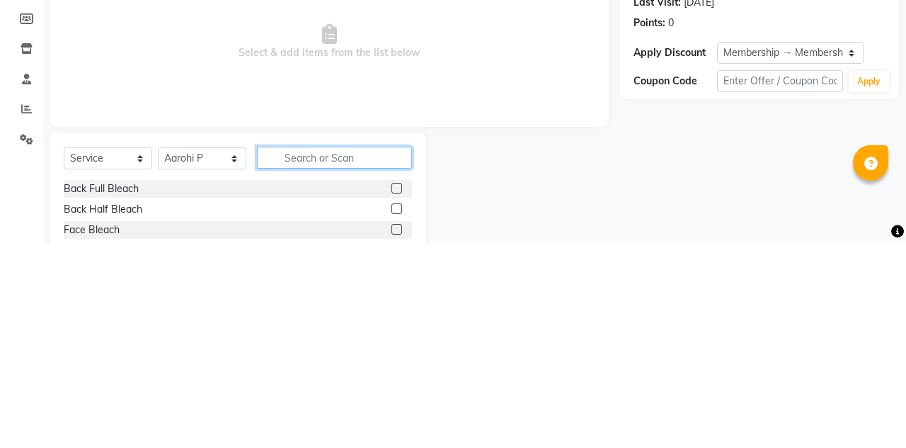
scroll to position [22, 0]
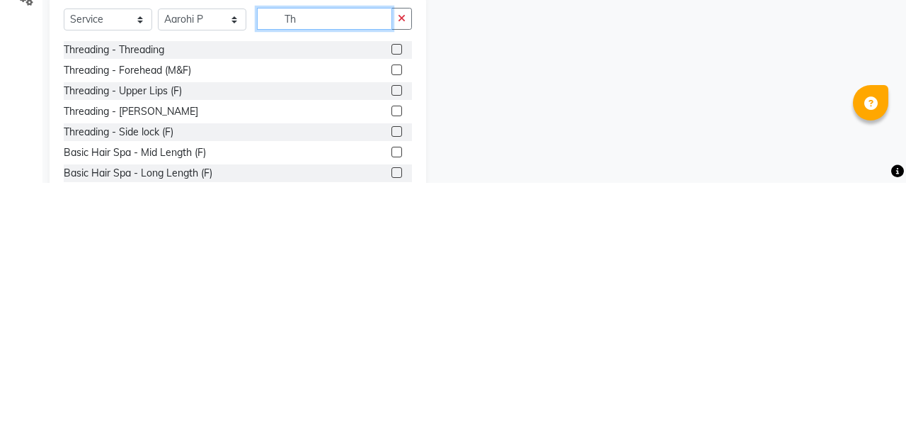
type input "Th"
click at [395, 312] on label at bounding box center [397, 314] width 11 height 11
click at [395, 312] on input "checkbox" at bounding box center [396, 314] width 9 height 9
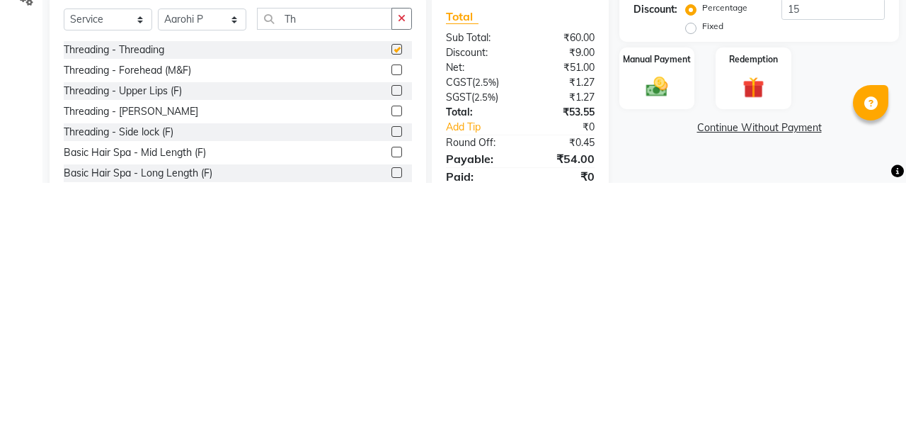
scroll to position [79, 0]
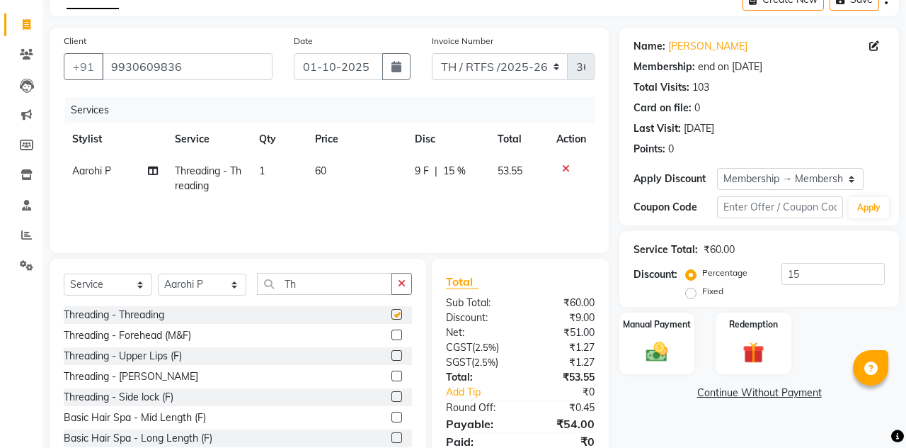
click at [397, 72] on button "button" at bounding box center [396, 66] width 28 height 27
checkbox input "false"
select select "10"
select select "2025"
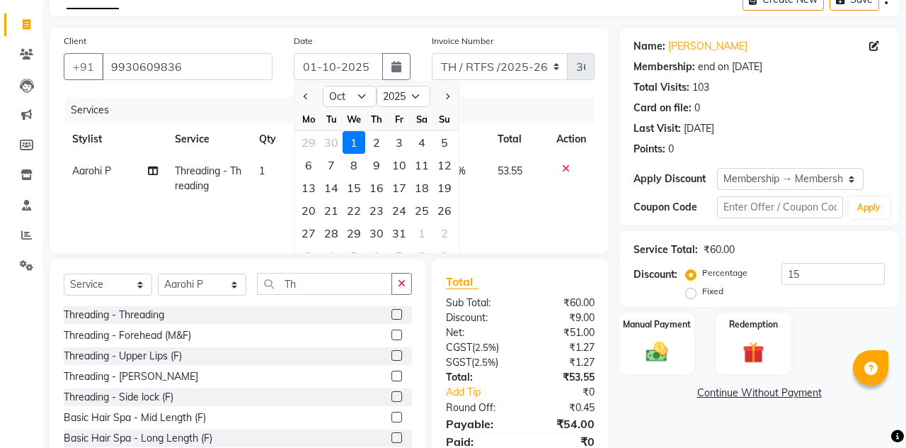
click at [395, 312] on label at bounding box center [397, 314] width 11 height 11
click at [395, 312] on input "checkbox" at bounding box center [396, 314] width 9 height 9
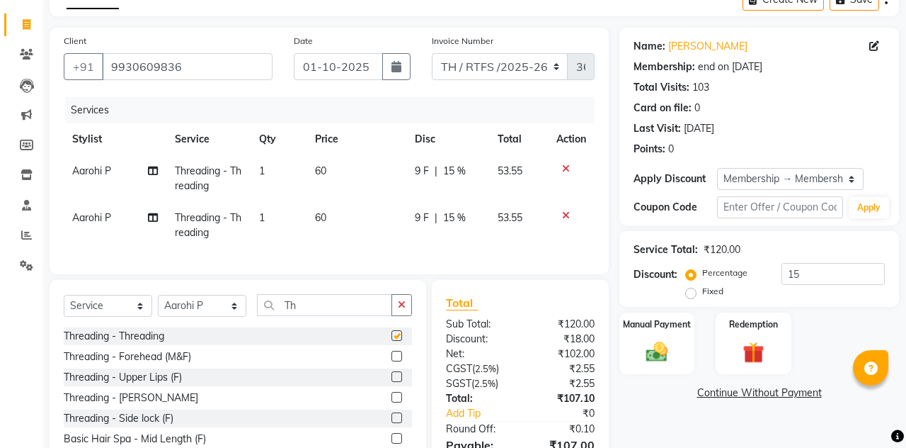
checkbox input "false"
click at [565, 215] on icon at bounding box center [566, 215] width 8 height 10
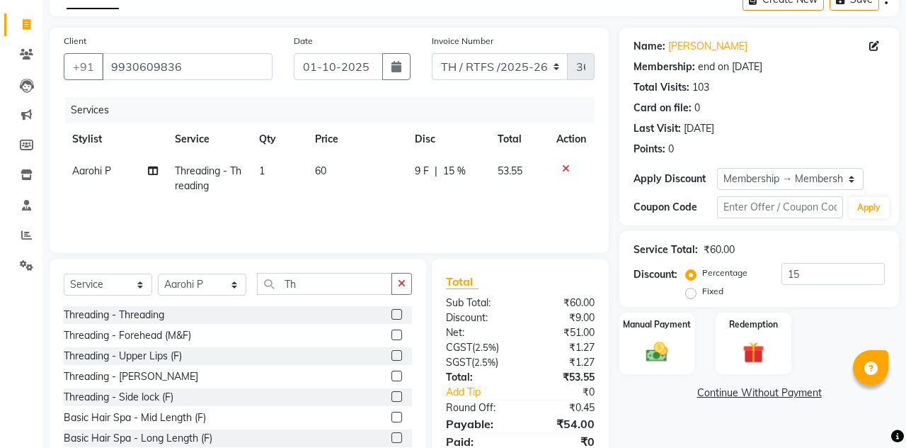
click at [394, 337] on label at bounding box center [397, 334] width 11 height 11
click at [394, 337] on input "checkbox" at bounding box center [396, 335] width 9 height 9
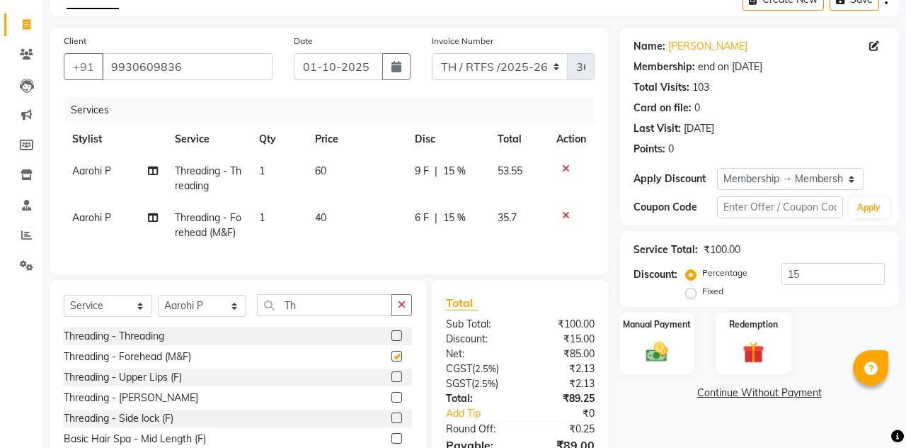
checkbox input "false"
click at [395, 382] on label at bounding box center [397, 376] width 11 height 11
click at [395, 382] on input "checkbox" at bounding box center [396, 376] width 9 height 9
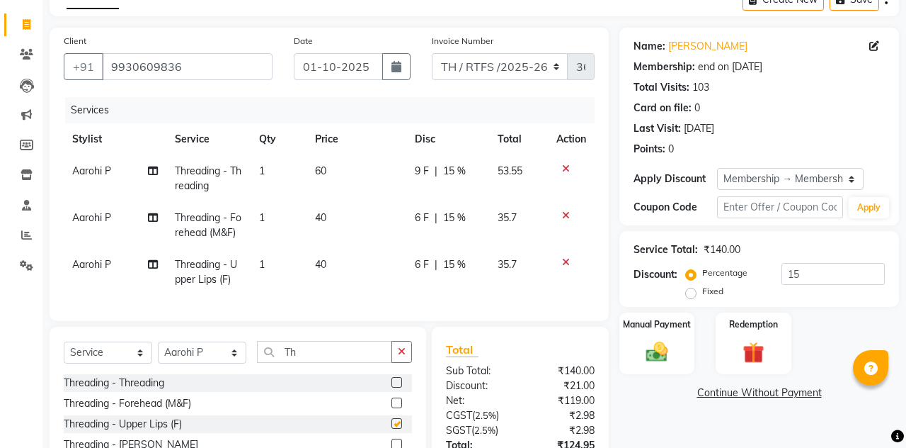
checkbox input "false"
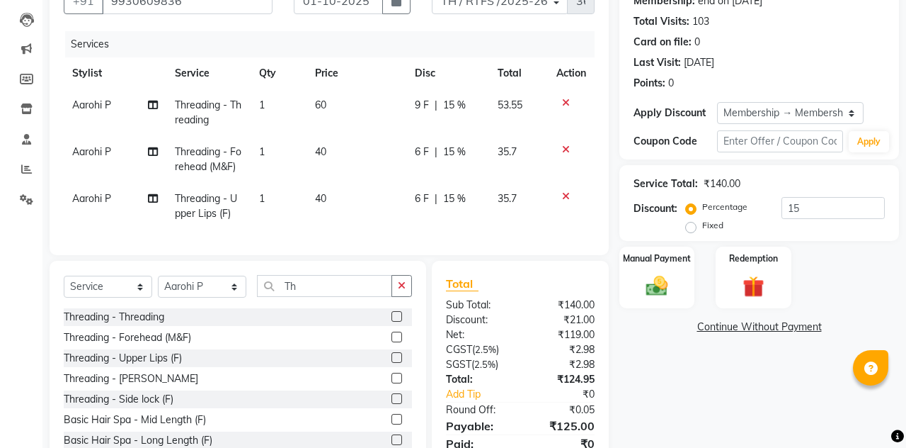
scroll to position [147, 0]
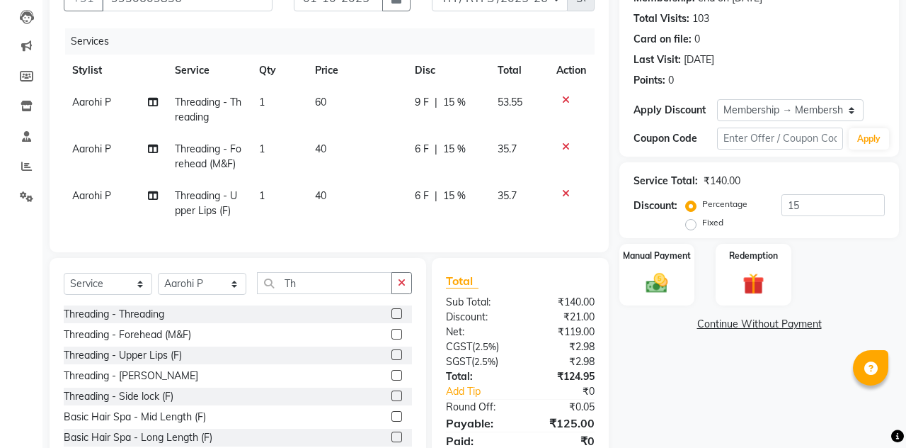
click at [664, 296] on div "Manual Payment" at bounding box center [657, 275] width 75 height 62
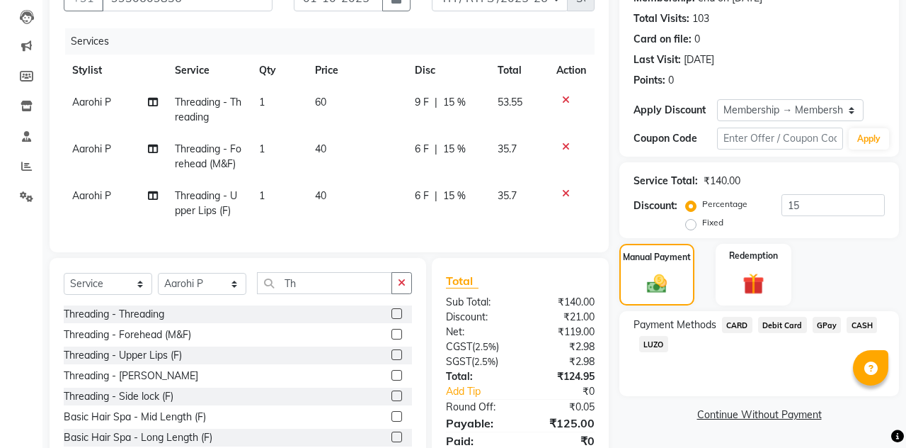
click at [824, 321] on span "GPay" at bounding box center [827, 325] width 29 height 16
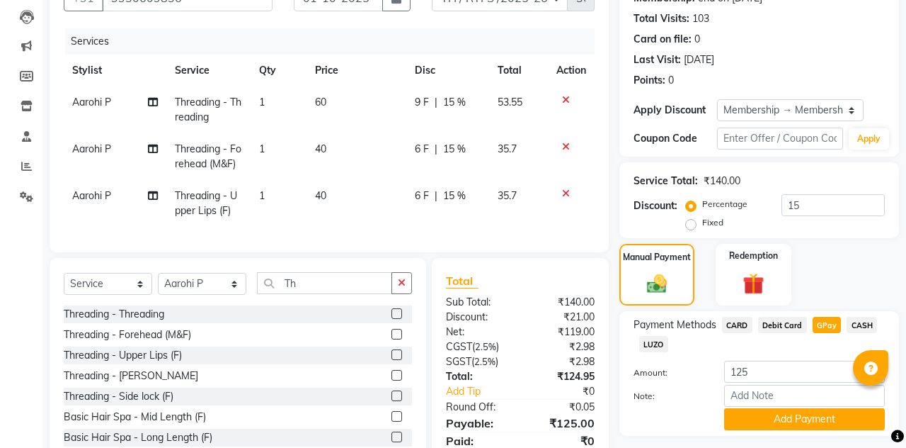
click at [782, 423] on button "Add Payment" at bounding box center [804, 419] width 161 height 22
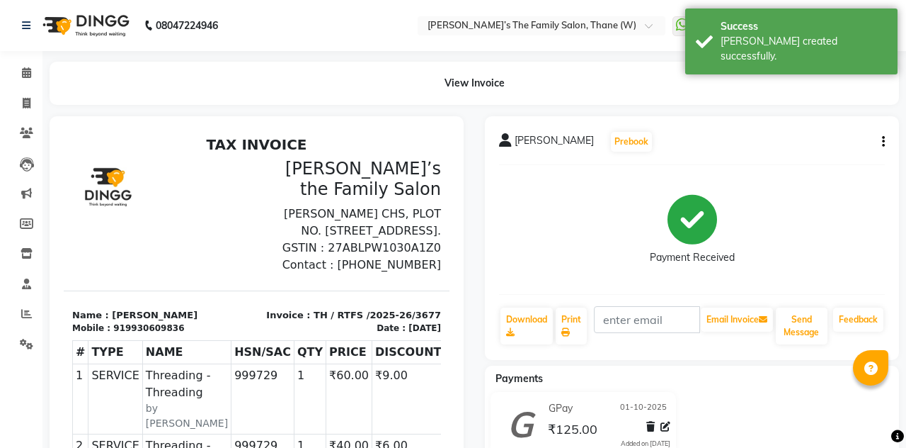
select select "service"
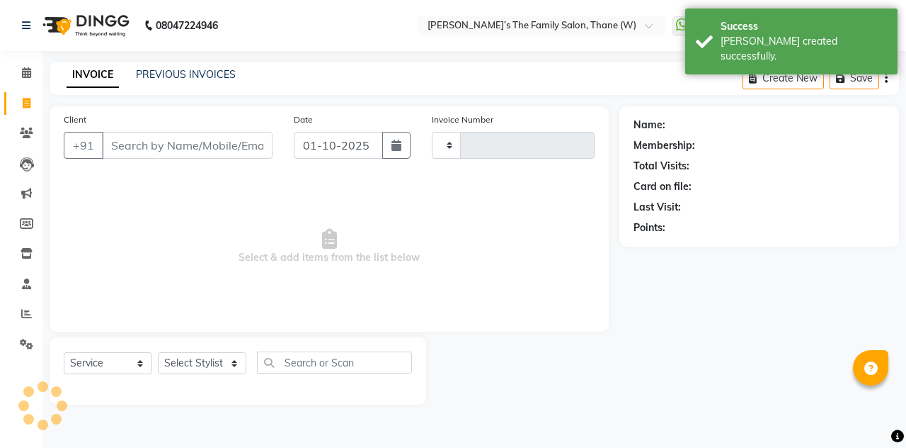
type input "3678"
select select "8004"
